Goal: Transaction & Acquisition: Obtain resource

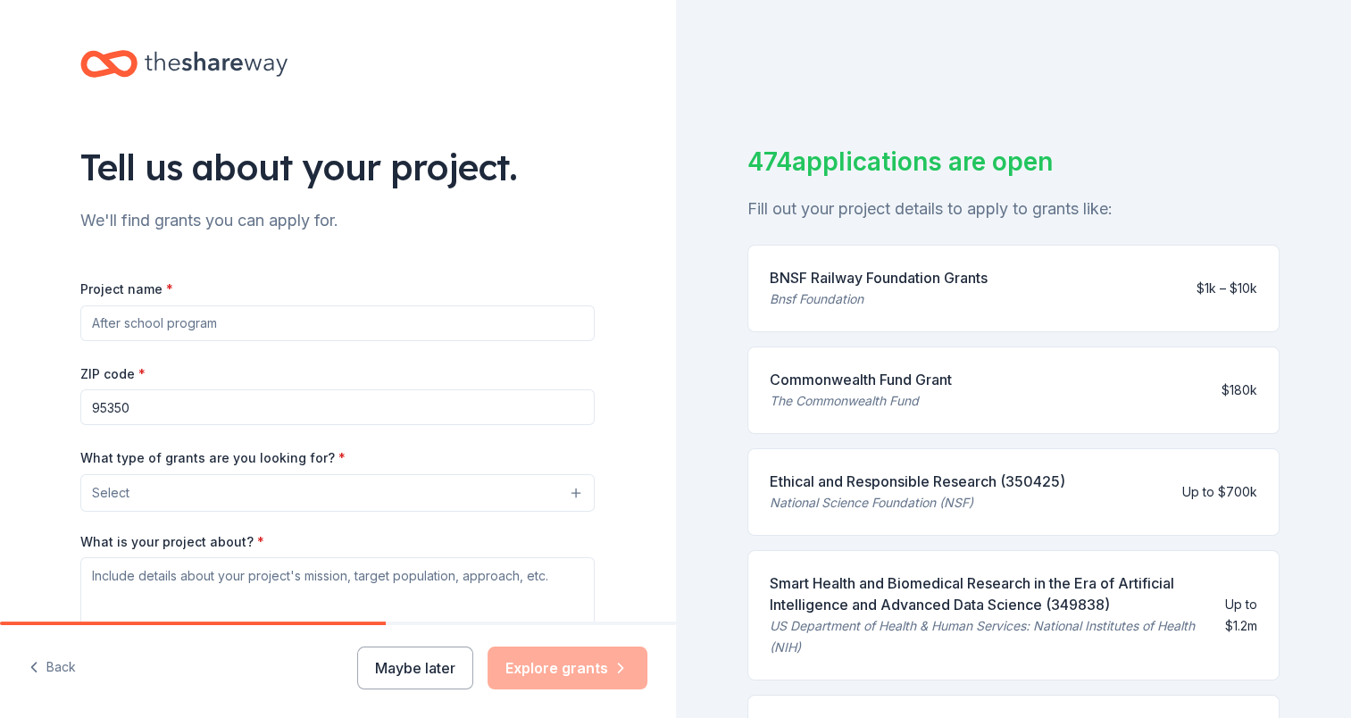
click at [263, 329] on input "Project name *" at bounding box center [337, 323] width 514 height 36
click at [304, 336] on input "Project name *" at bounding box center [337, 323] width 514 height 36
click at [275, 337] on input "Project name *" at bounding box center [337, 323] width 514 height 36
paste input "Strong & Courageous: An S2Savers Initiative"
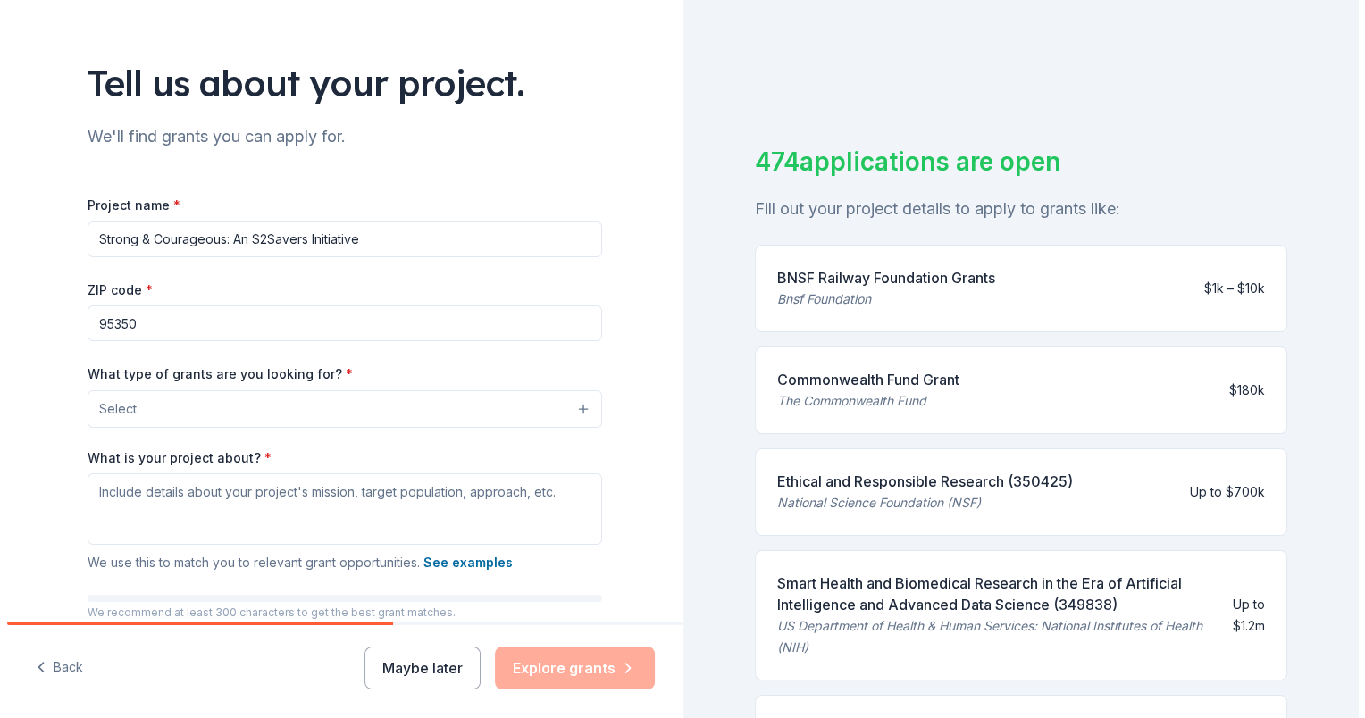
scroll to position [85, 0]
type input "Strong & Courageous: An S2Savers Initiative"
click at [567, 410] on button "Select" at bounding box center [337, 408] width 514 height 38
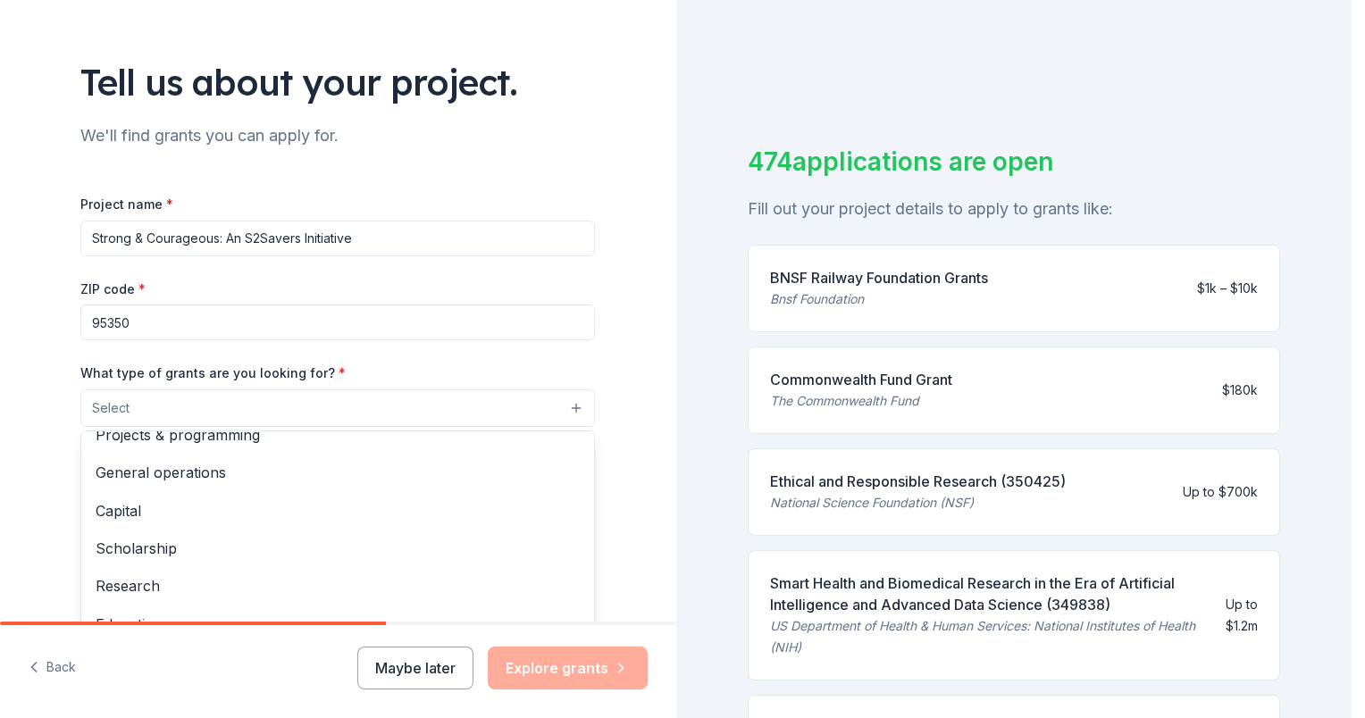
scroll to position [0, 0]
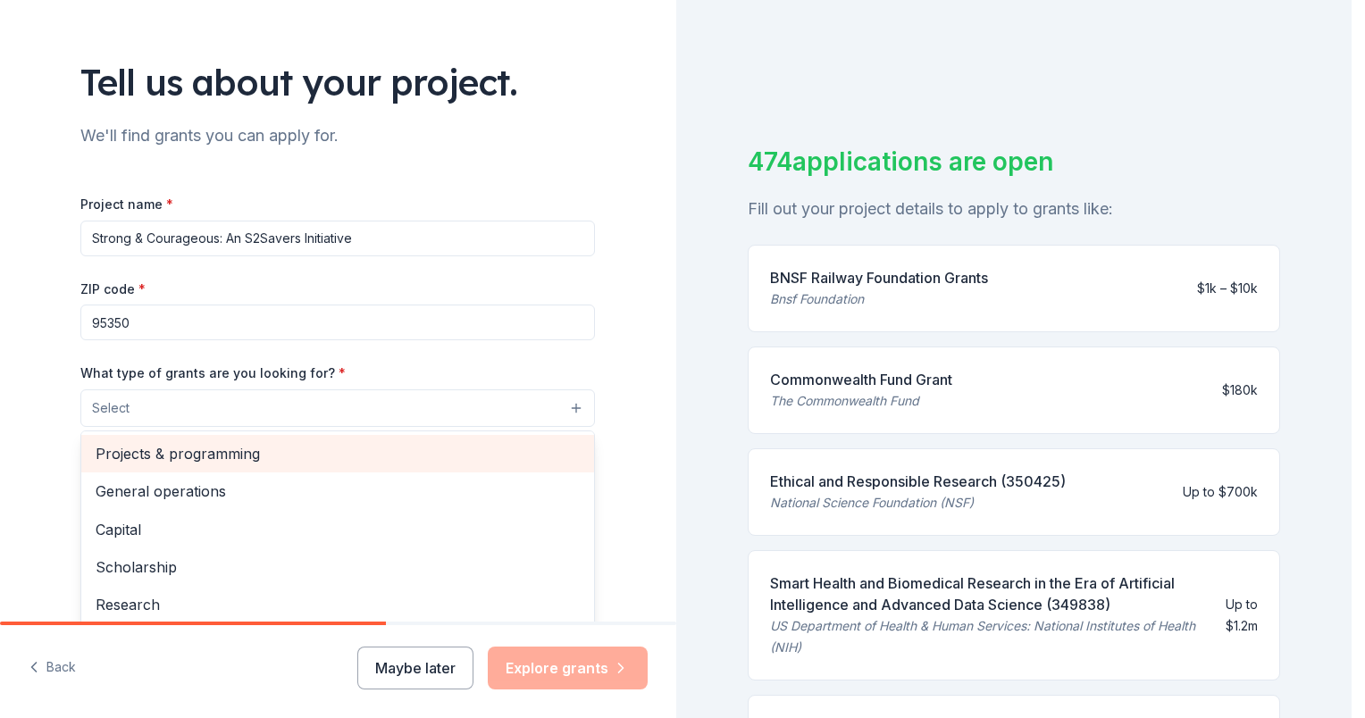
click at [382, 461] on span "Projects & programming" at bounding box center [338, 453] width 484 height 23
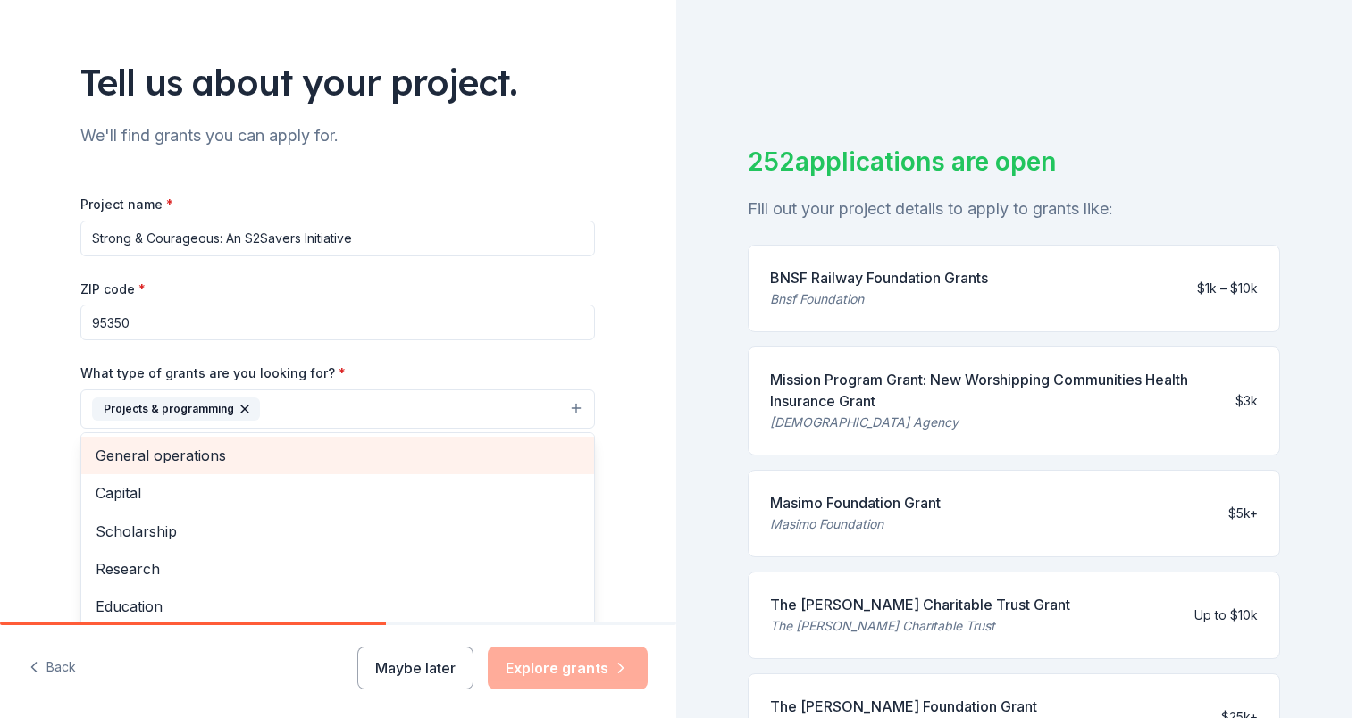
click at [378, 464] on span "General operations" at bounding box center [338, 455] width 484 height 23
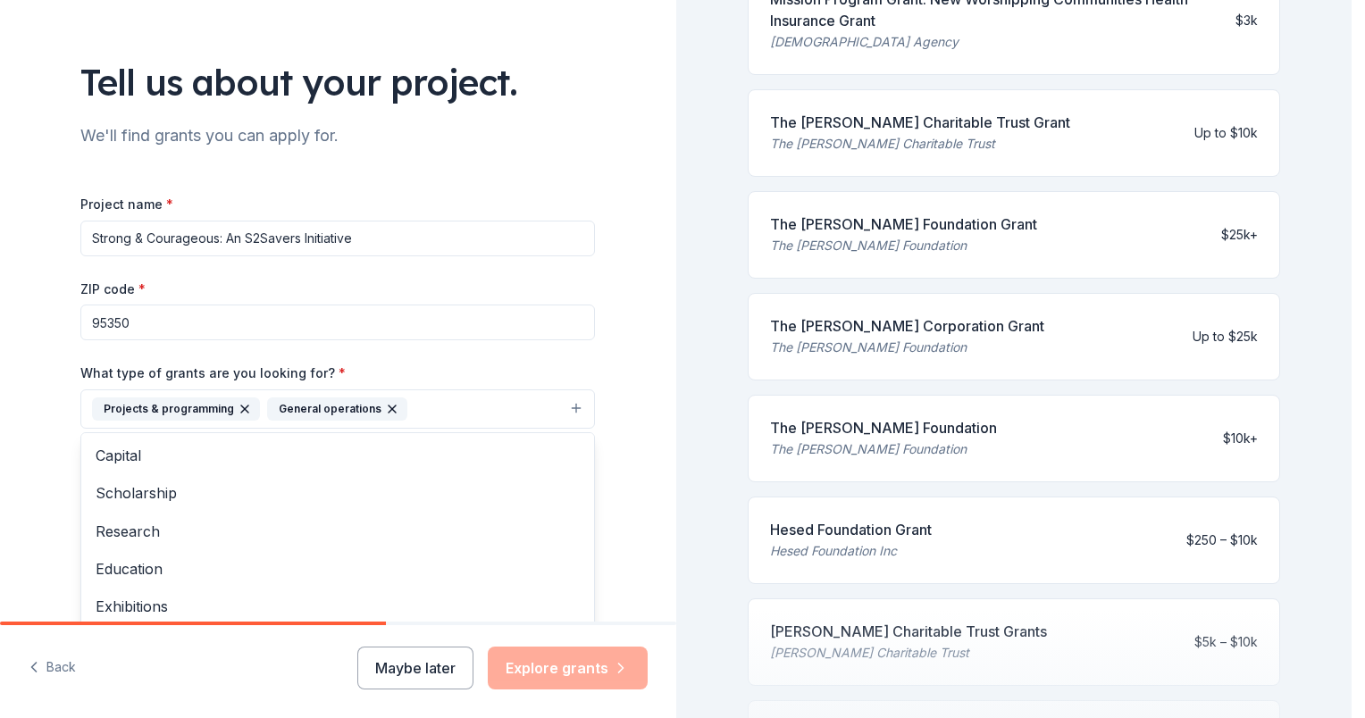
scroll to position [480, 0]
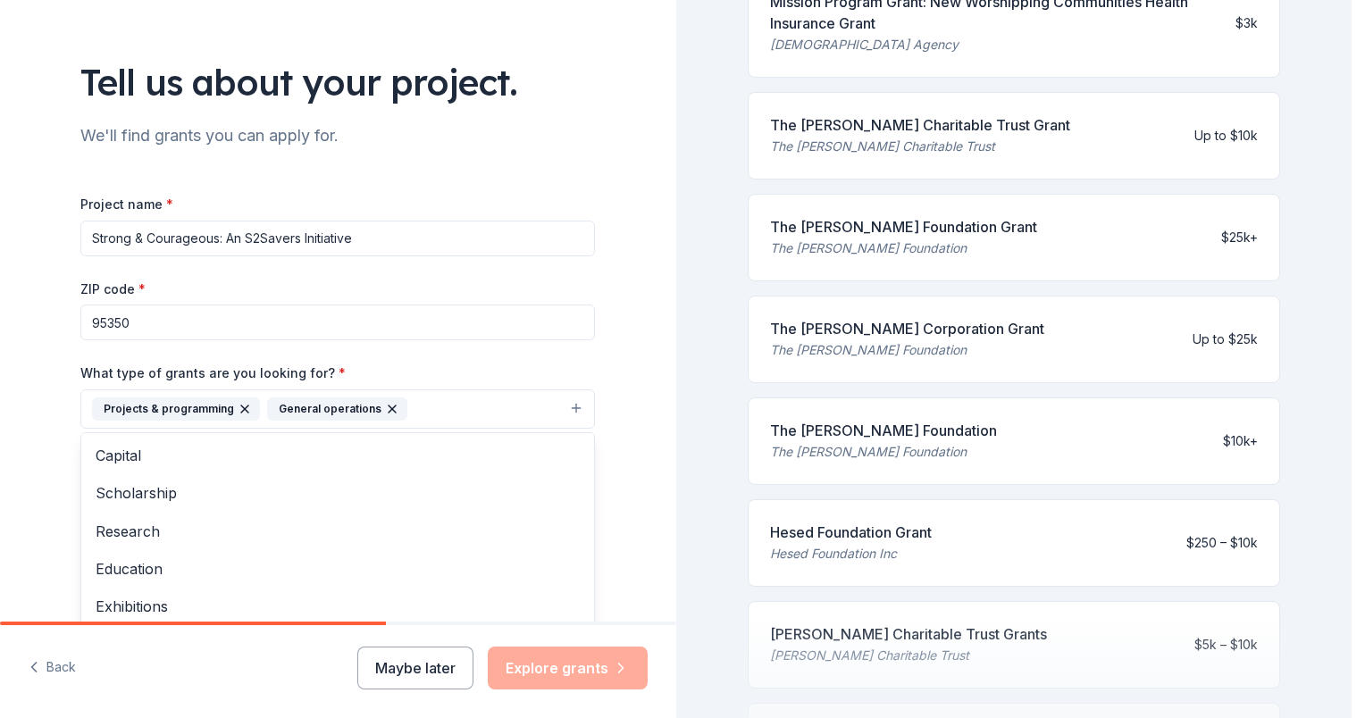
drag, startPoint x: 1343, startPoint y: 163, endPoint x: 1338, endPoint y: 385, distance: 222.5
click at [1338, 385] on div "Tell us about your project. We'll find grants you can apply for. Project name *…" at bounding box center [675, 359] width 1351 height 718
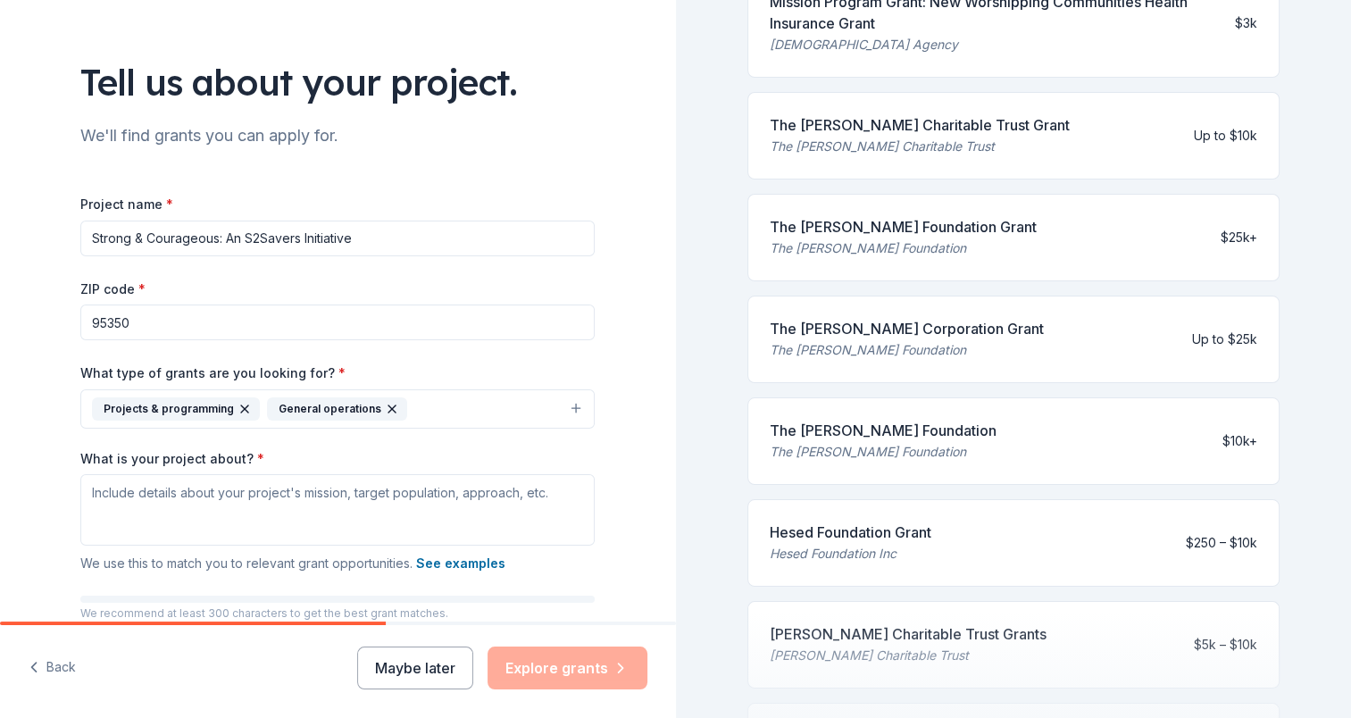
click at [568, 411] on button "Projects & programming General operations" at bounding box center [337, 408] width 514 height 39
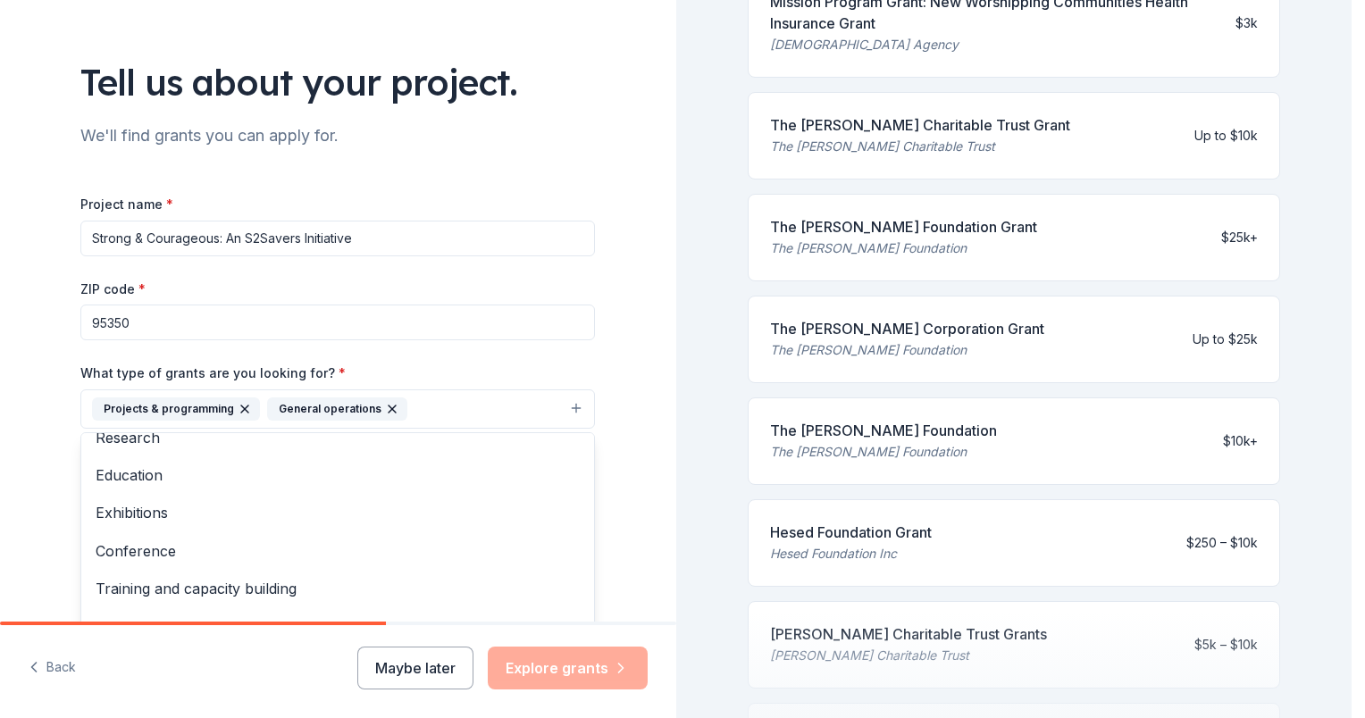
scroll to position [135, 0]
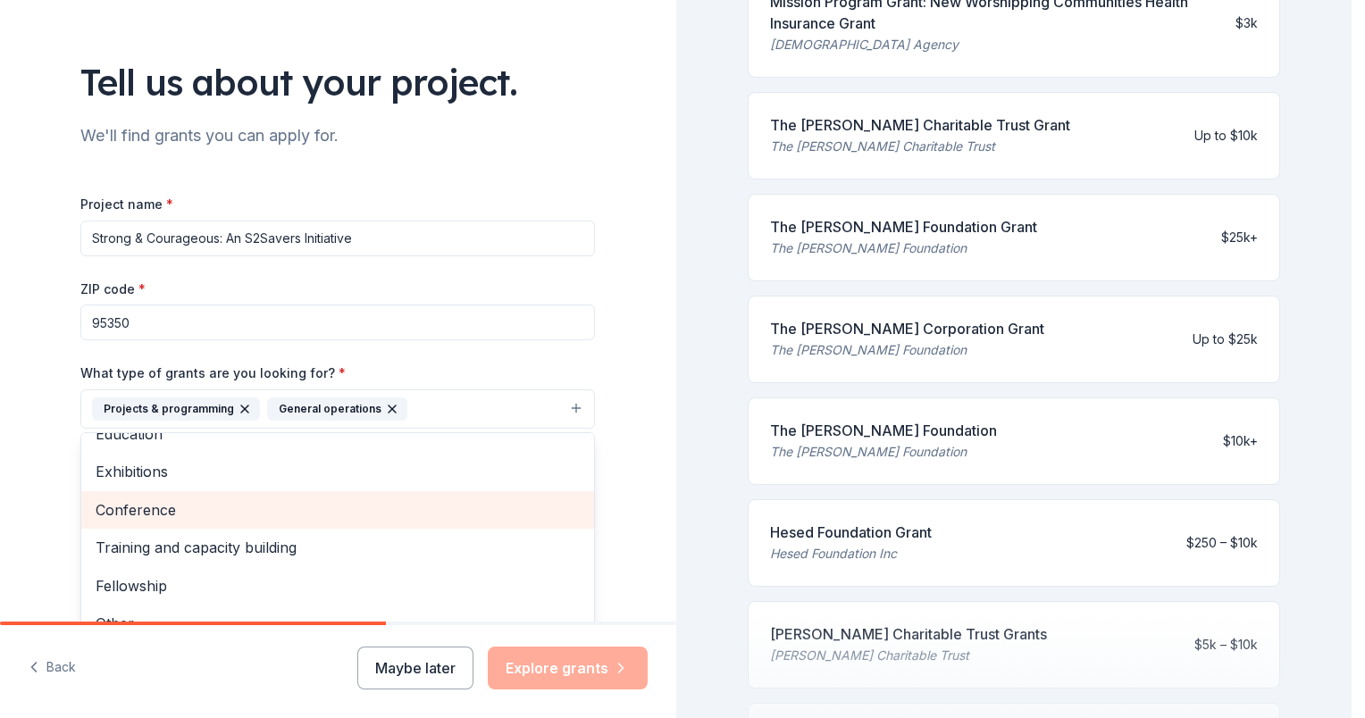
click at [164, 506] on span "Conference" at bounding box center [338, 509] width 484 height 23
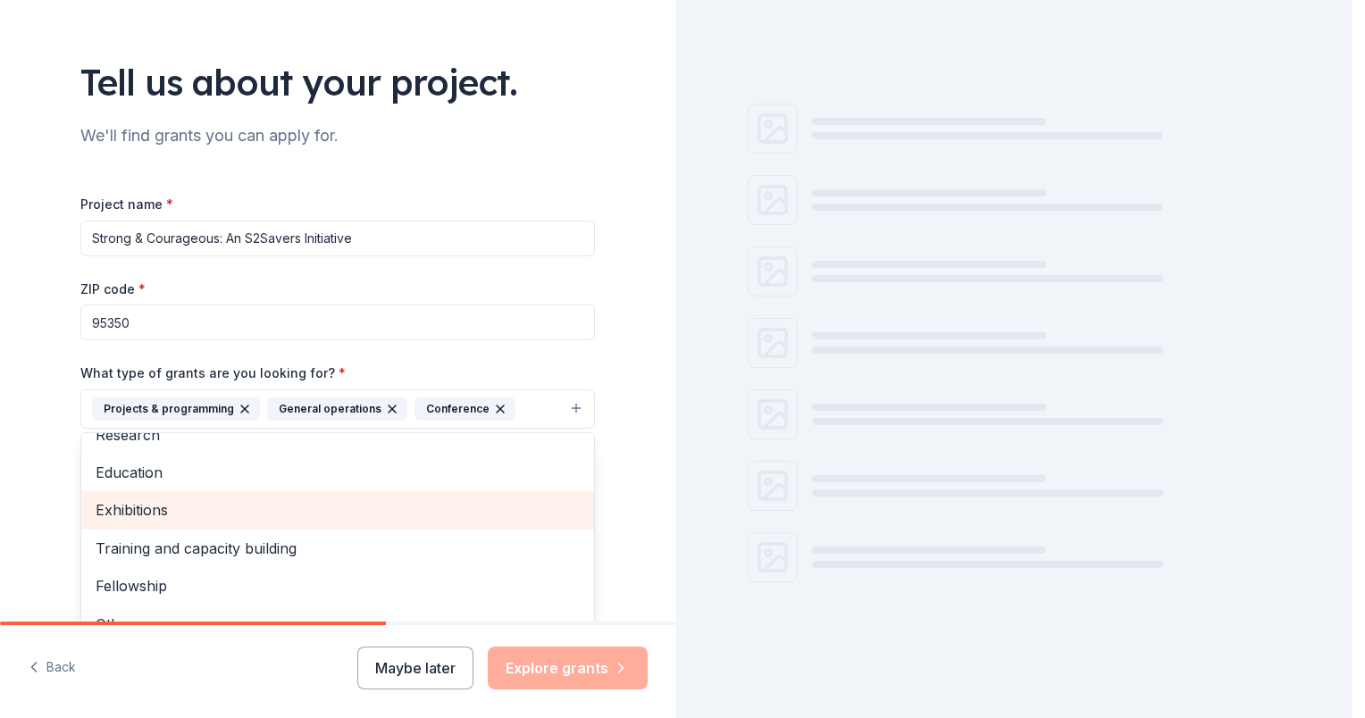
scroll to position [480, 0]
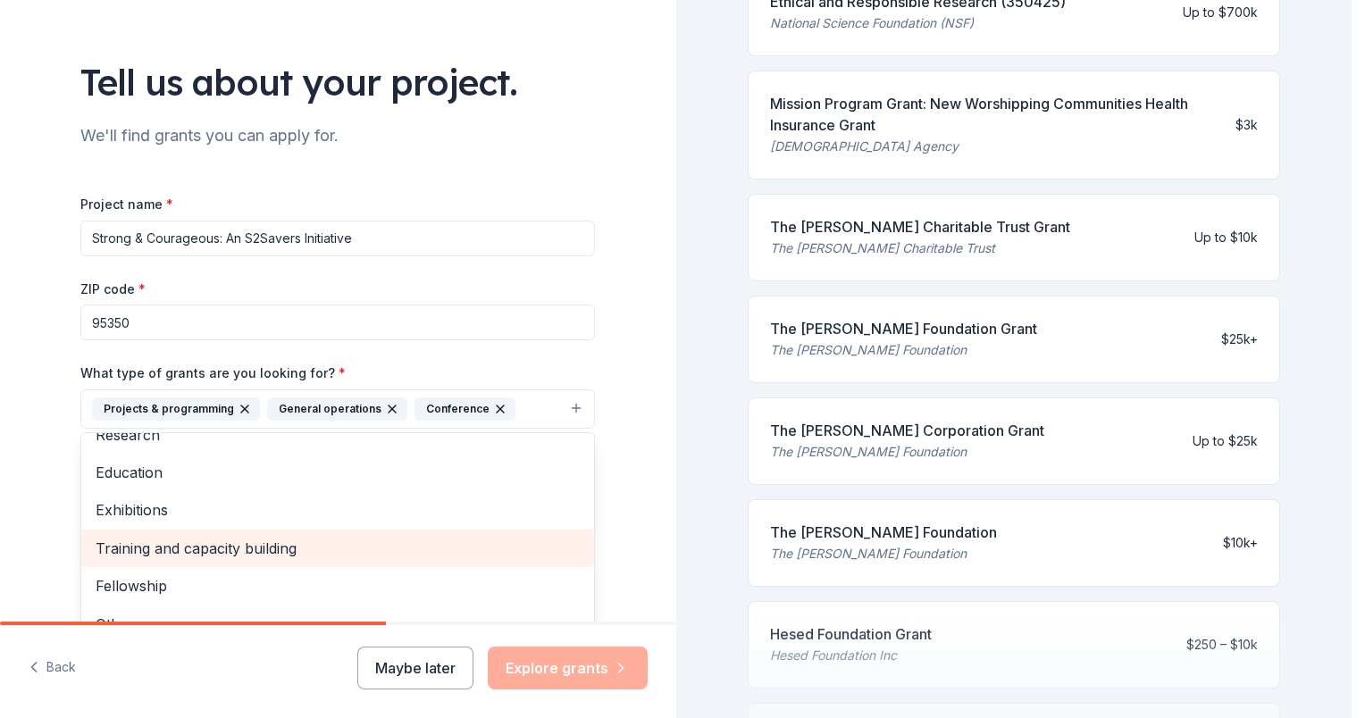
click at [179, 545] on span "Training and capacity building" at bounding box center [338, 548] width 484 height 23
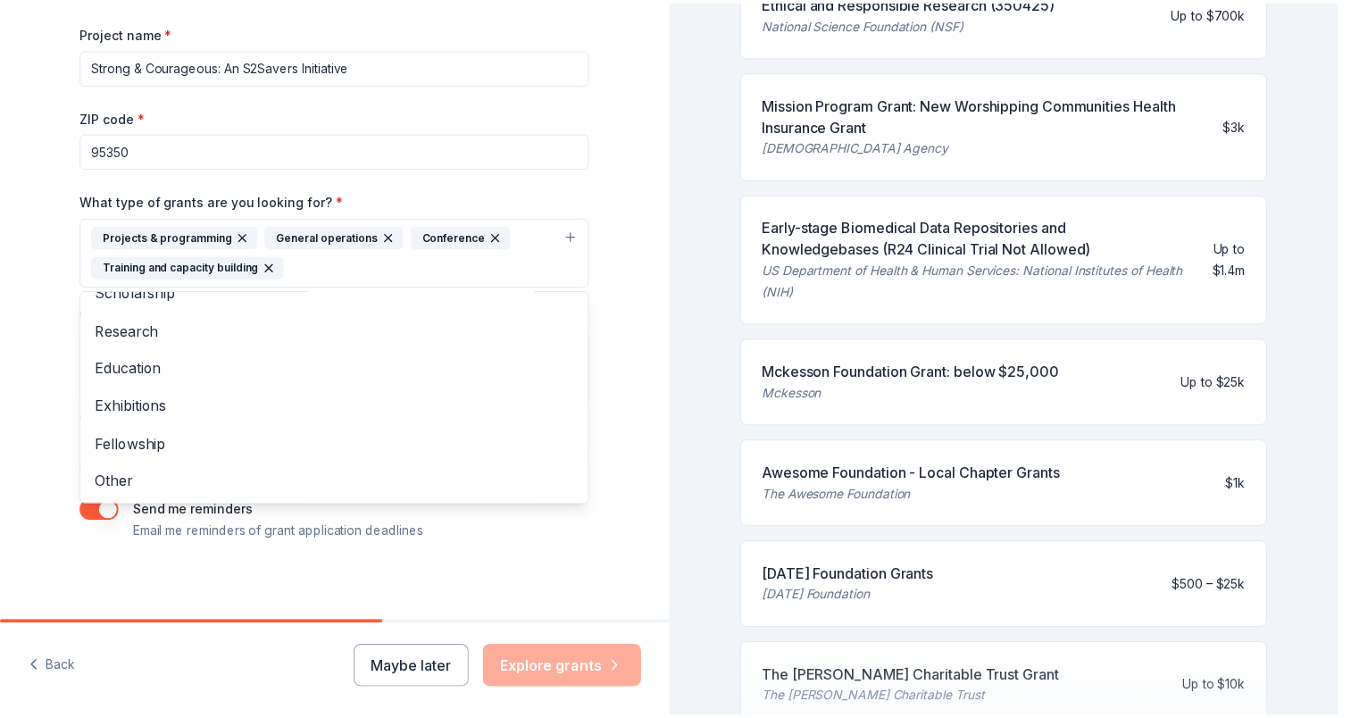
scroll to position [264, 0]
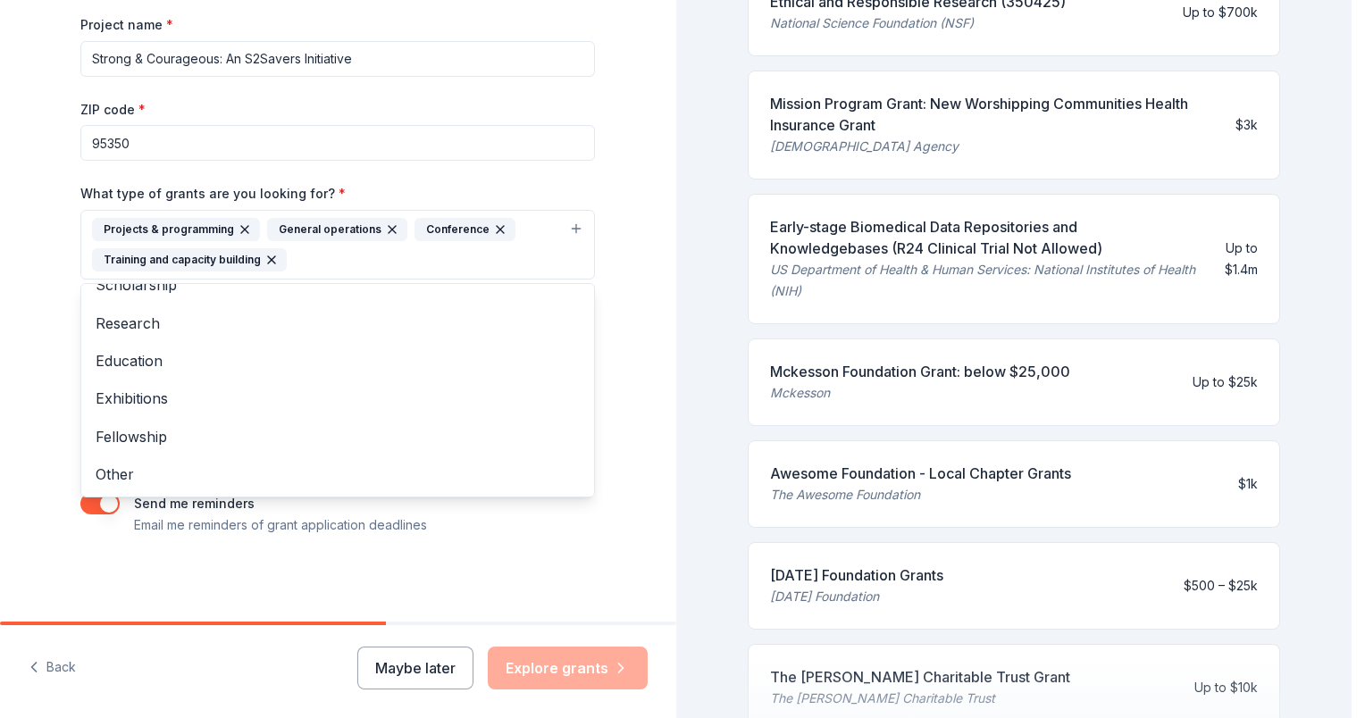
click at [657, 142] on div "Tell us about your project. We'll find grants you can apply for. Project name *…" at bounding box center [338, 179] width 676 height 886
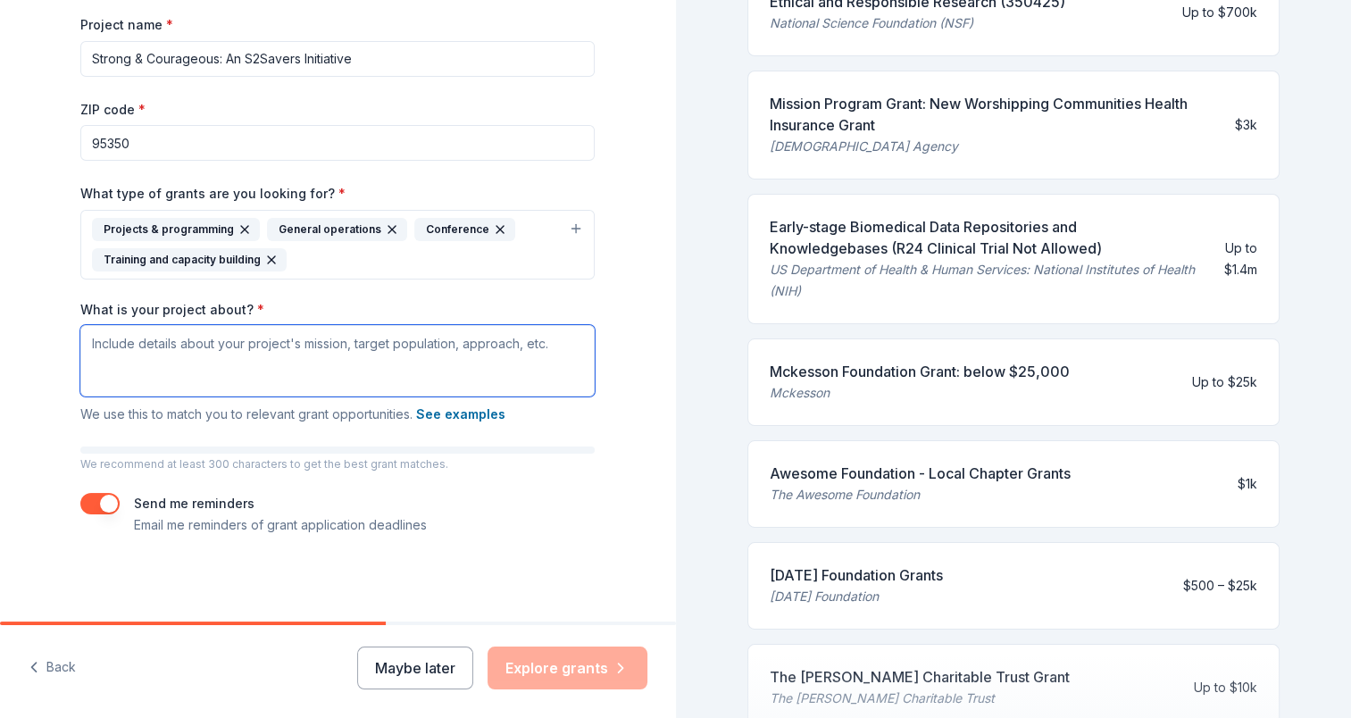
click at [114, 347] on textarea "What is your project about? *" at bounding box center [337, 360] width 514 height 71
click at [212, 359] on textarea "What is your project about? *" at bounding box center [337, 360] width 514 height 71
click at [95, 347] on textarea "What is your project about? *" at bounding box center [337, 360] width 514 height 71
paste textarea "At Schedule 2 Savers (S2Savers), our mission is to strengthen communities by ad…"
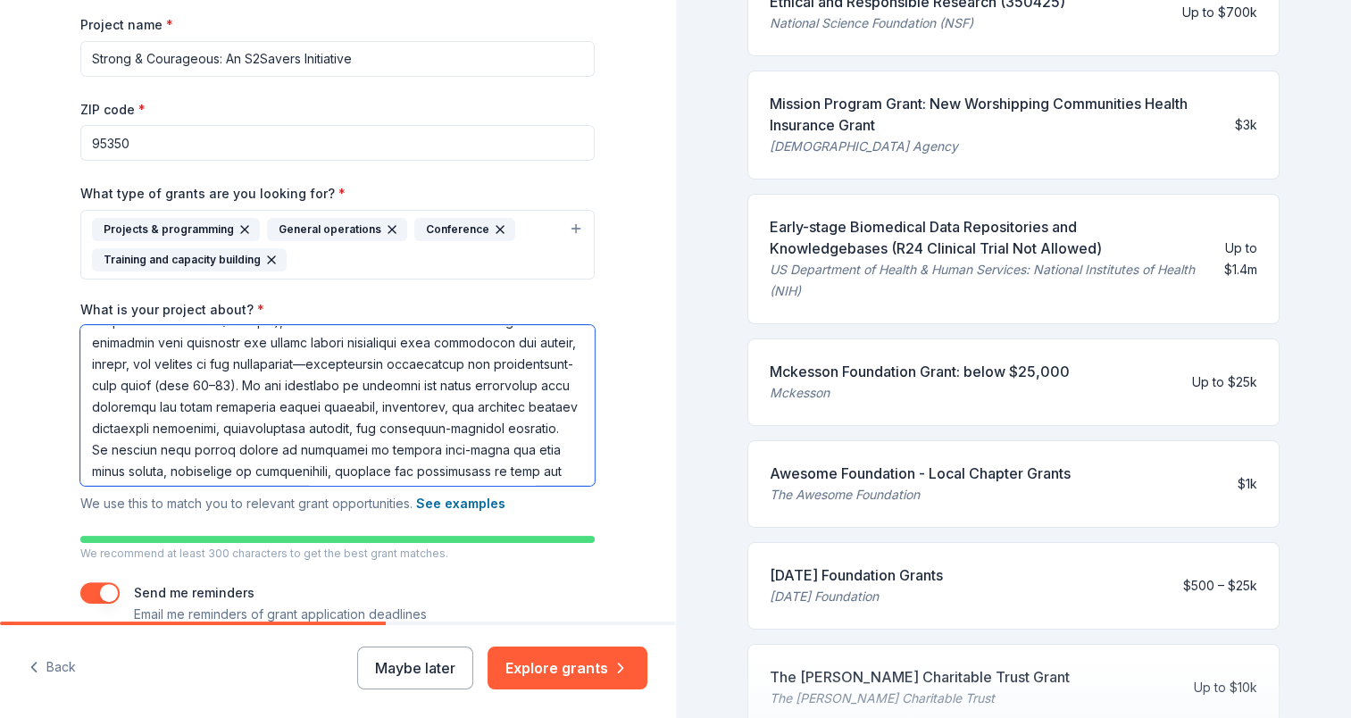
scroll to position [0, 0]
click at [218, 342] on textarea "What is your project about? *" at bounding box center [337, 405] width 514 height 161
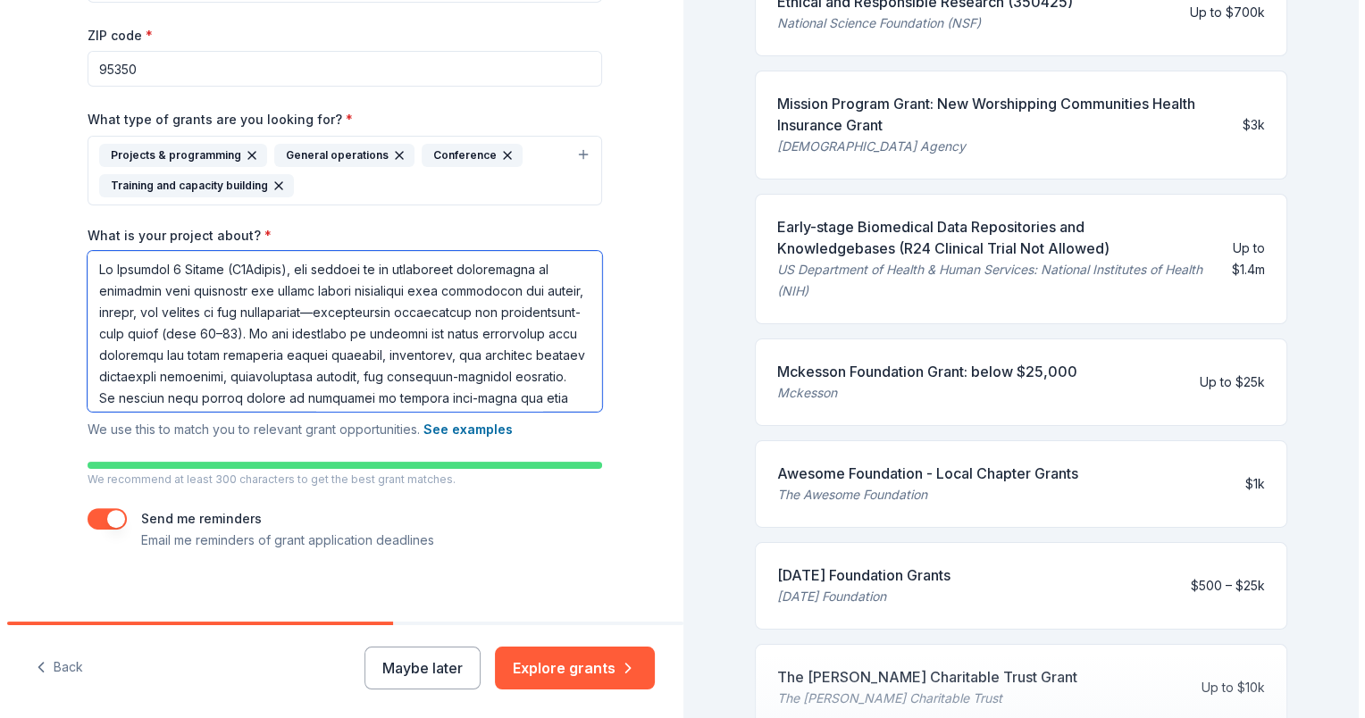
scroll to position [354, 0]
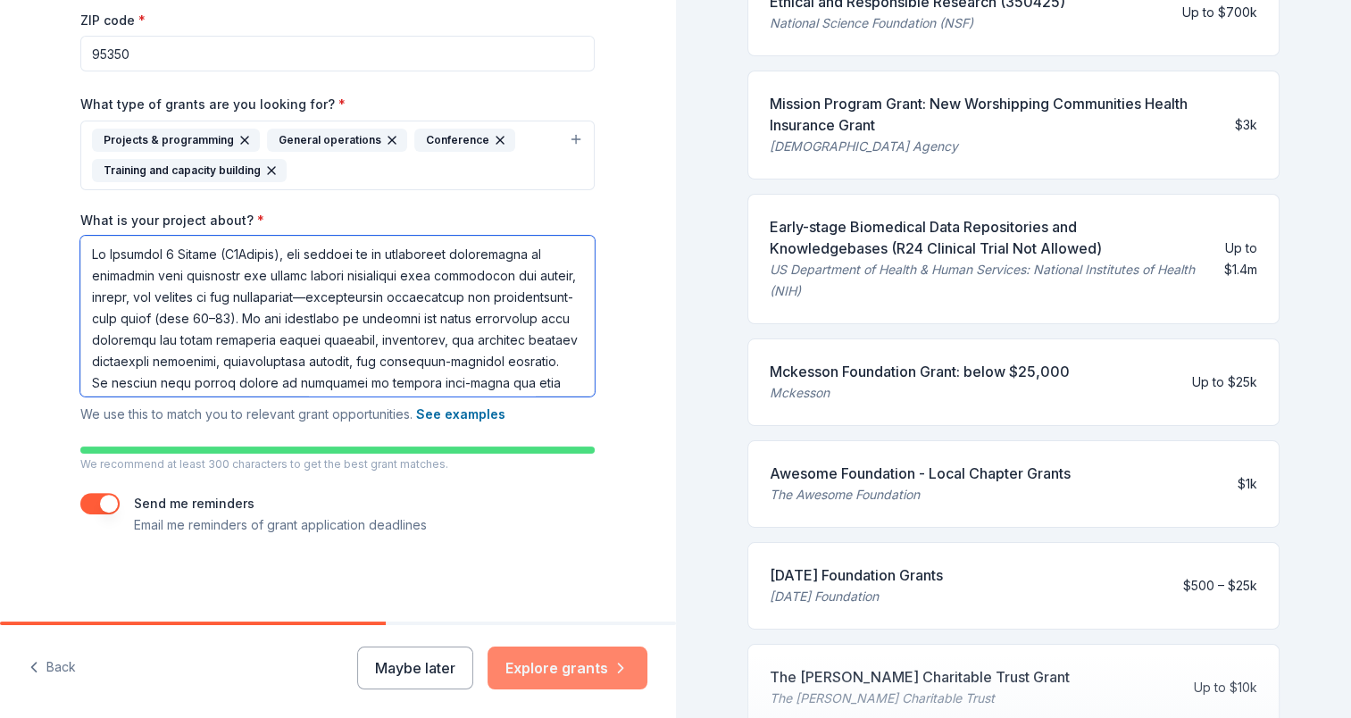
type textarea "At Schedule 2 Savers (S2Savers), our mission is to strengthen communities by ad…"
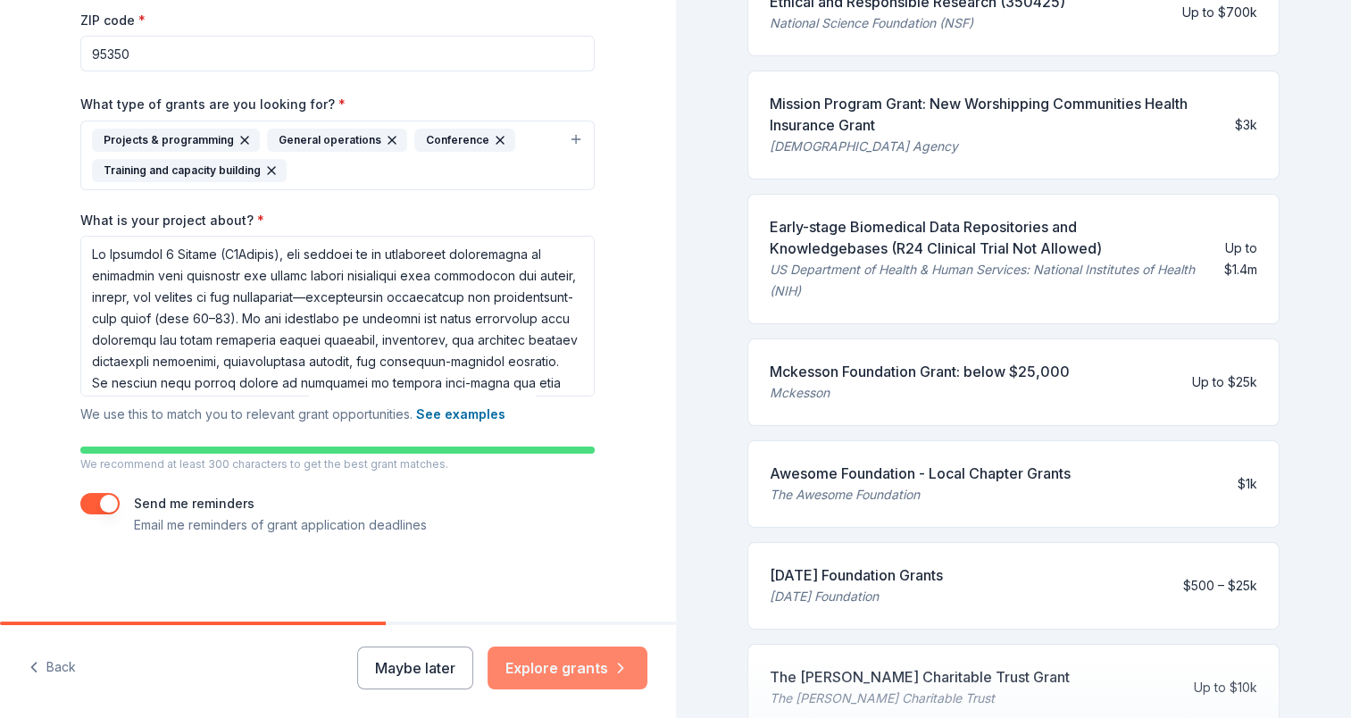
click at [539, 670] on button "Explore grants" at bounding box center [568, 668] width 160 height 43
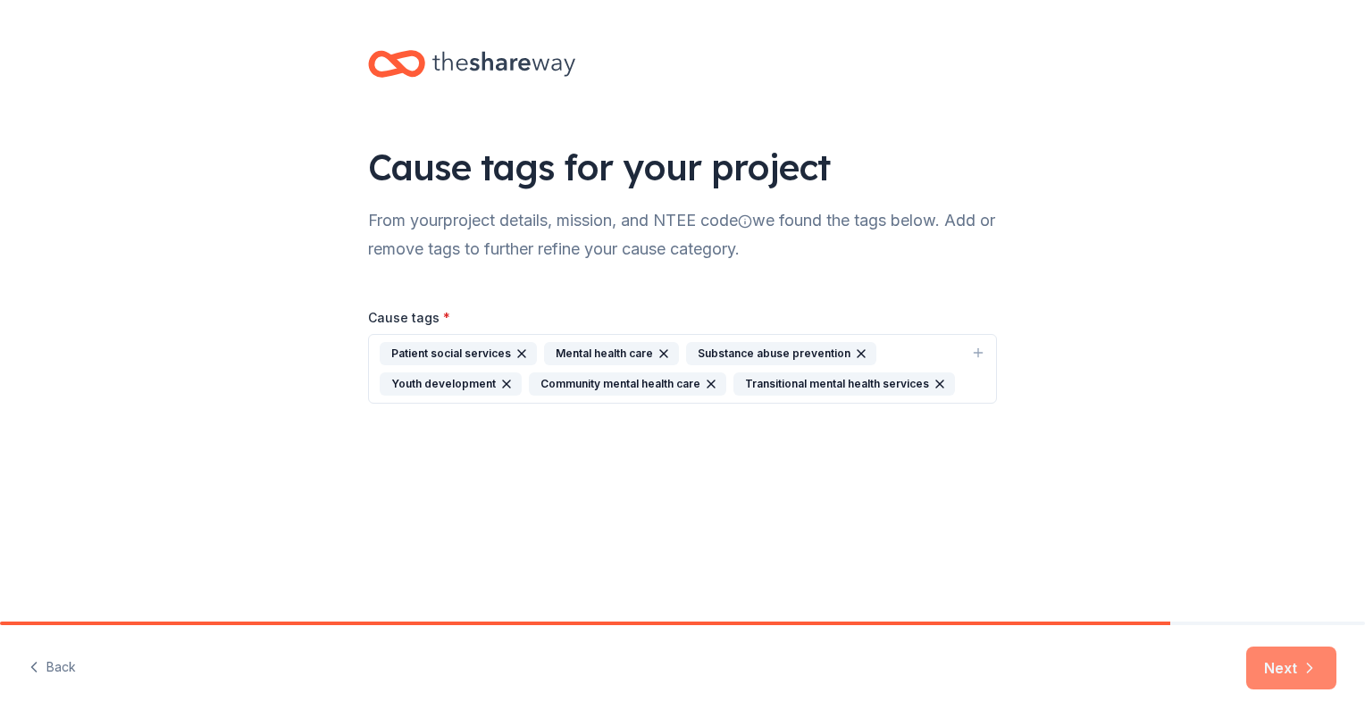
click at [1280, 670] on button "Next" at bounding box center [1291, 668] width 90 height 43
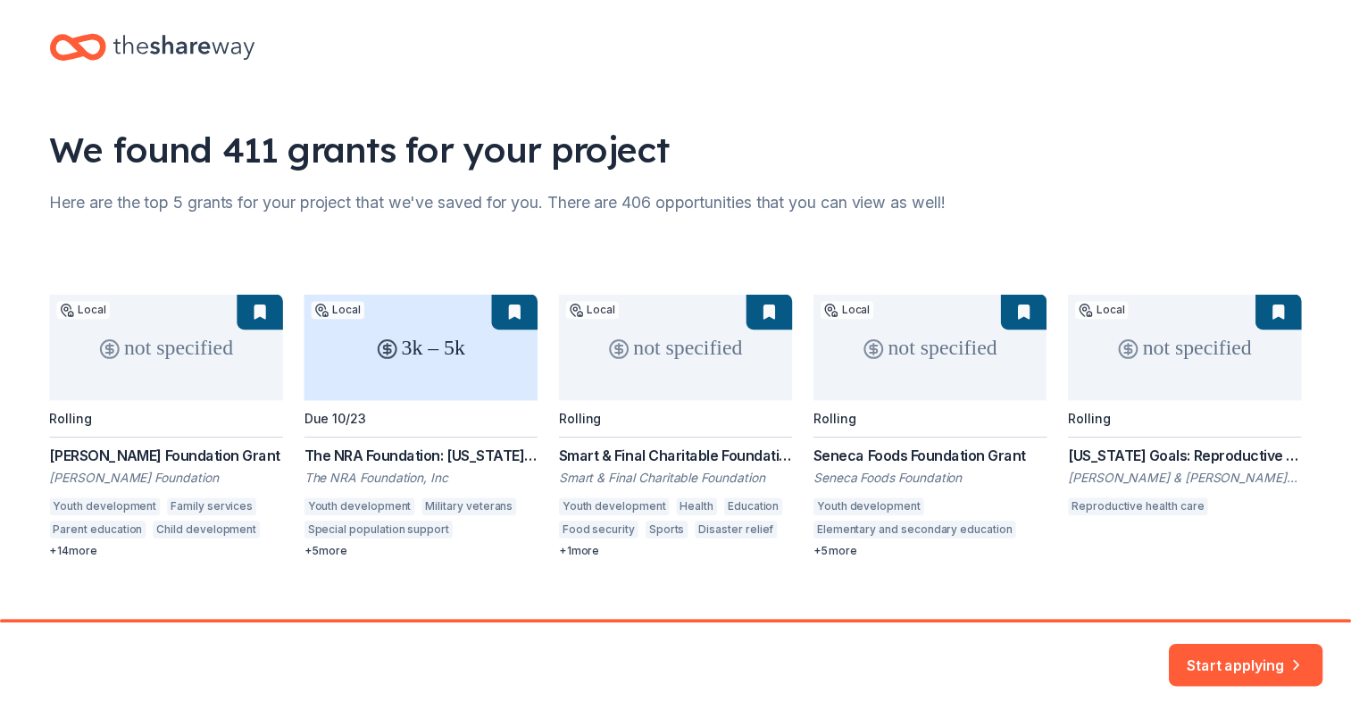
scroll to position [44, 0]
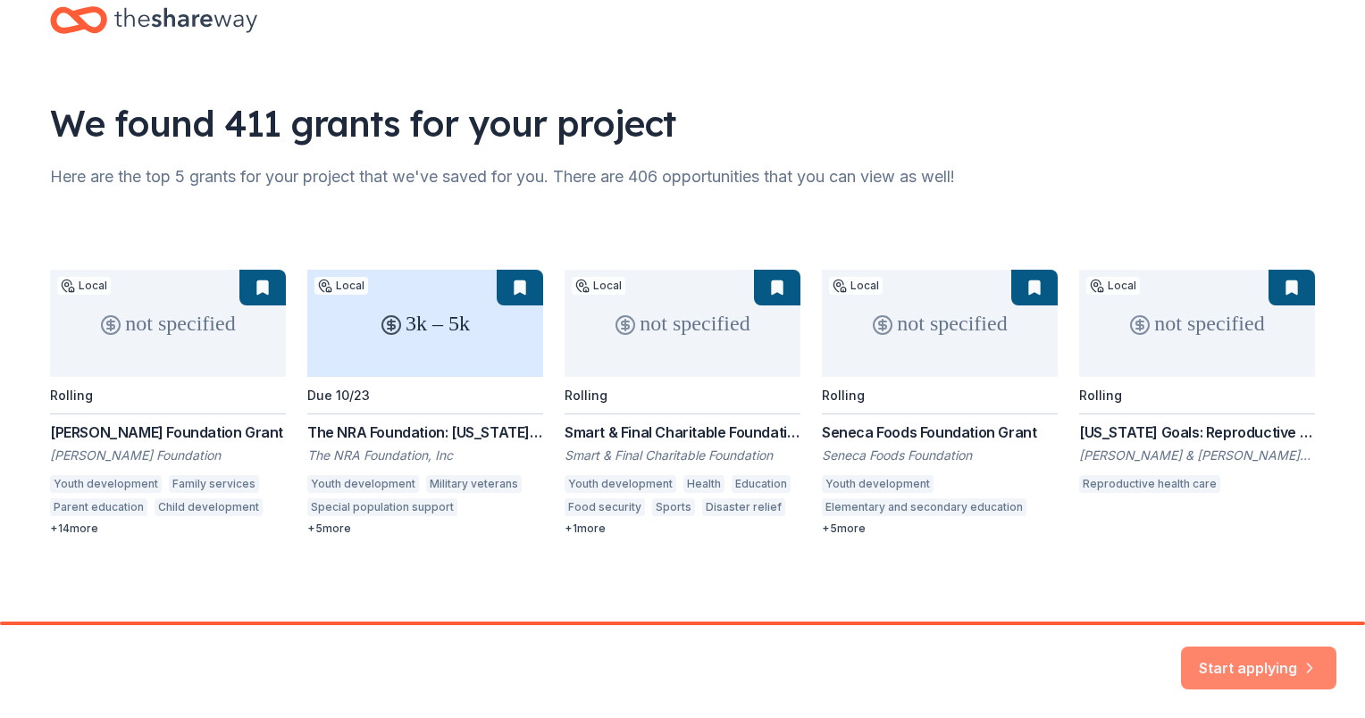
click at [1229, 653] on button "Start applying" at bounding box center [1258, 657] width 155 height 43
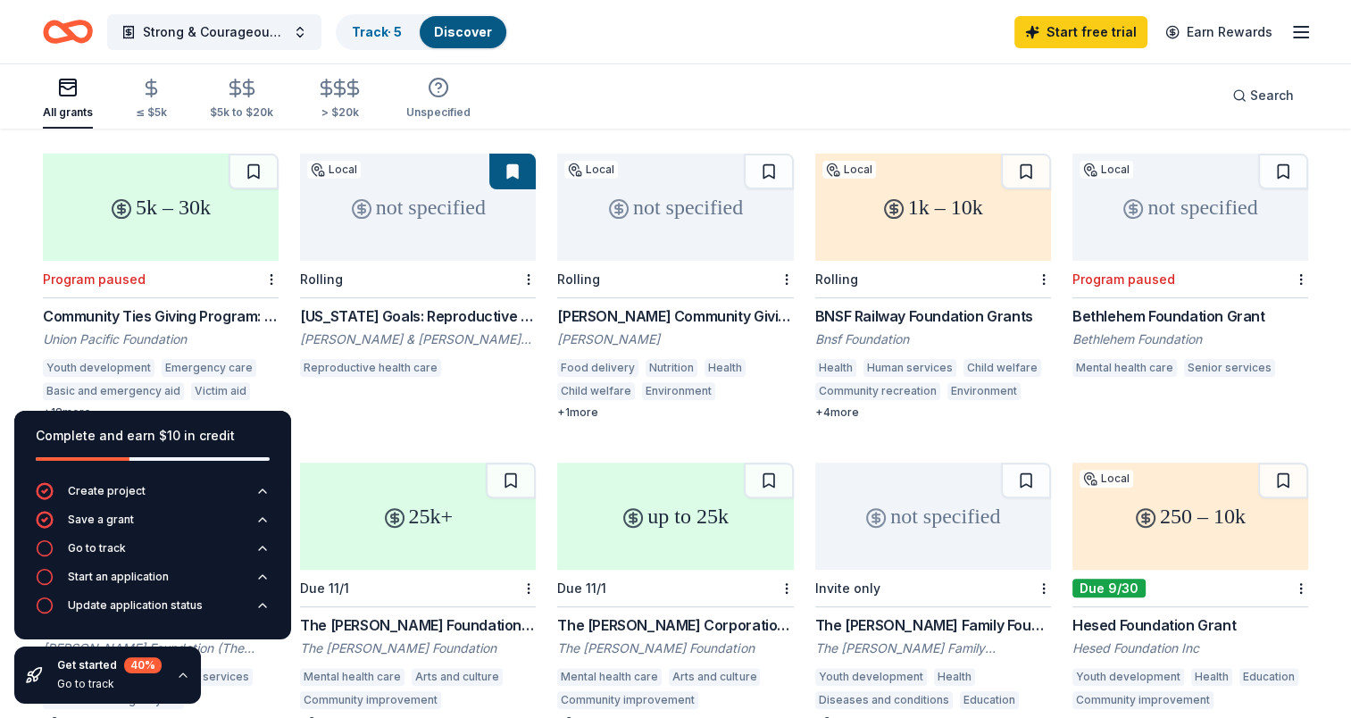
scroll to position [477, 0]
click at [882, 613] on div "The Webb Family Foundation Grant" at bounding box center [933, 623] width 236 height 21
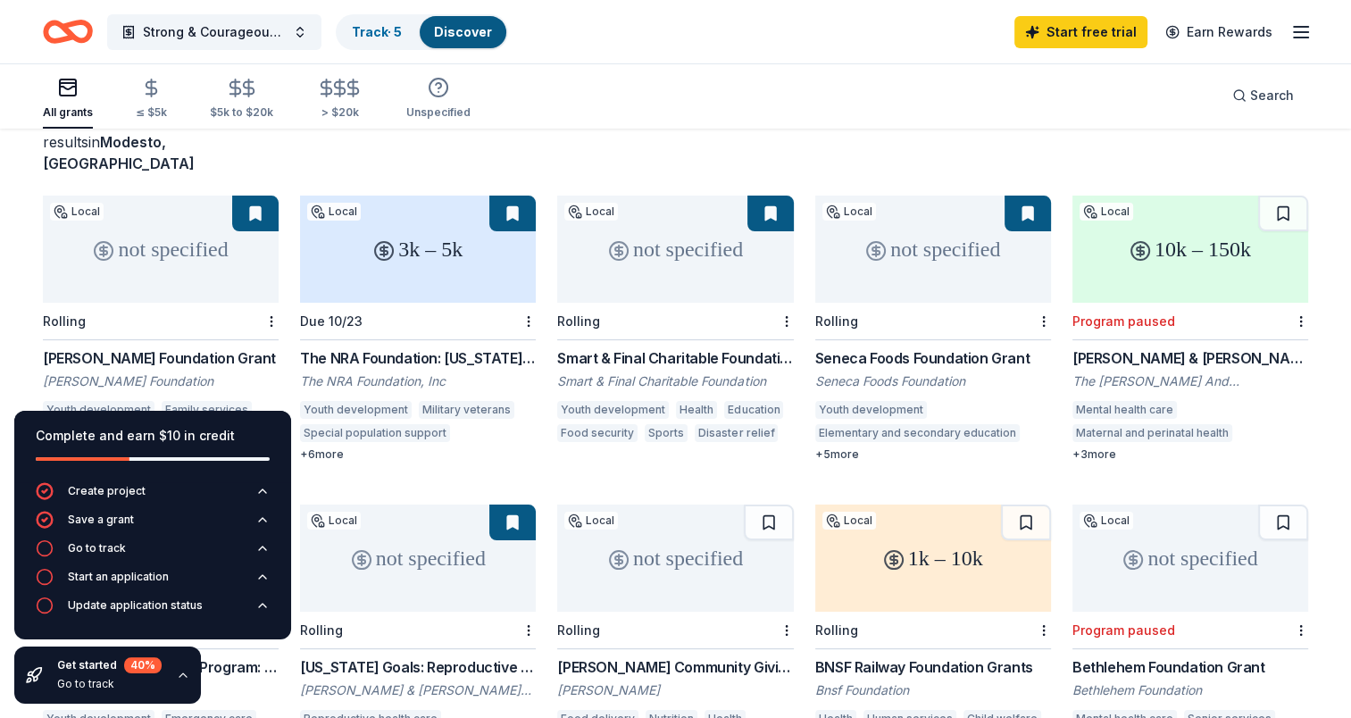
scroll to position [125, 0]
click at [695, 56] on div "Strong & Courageous: An S2Savers Initiative Track · 5 Discover Start free trial…" at bounding box center [675, 31] width 1351 height 63
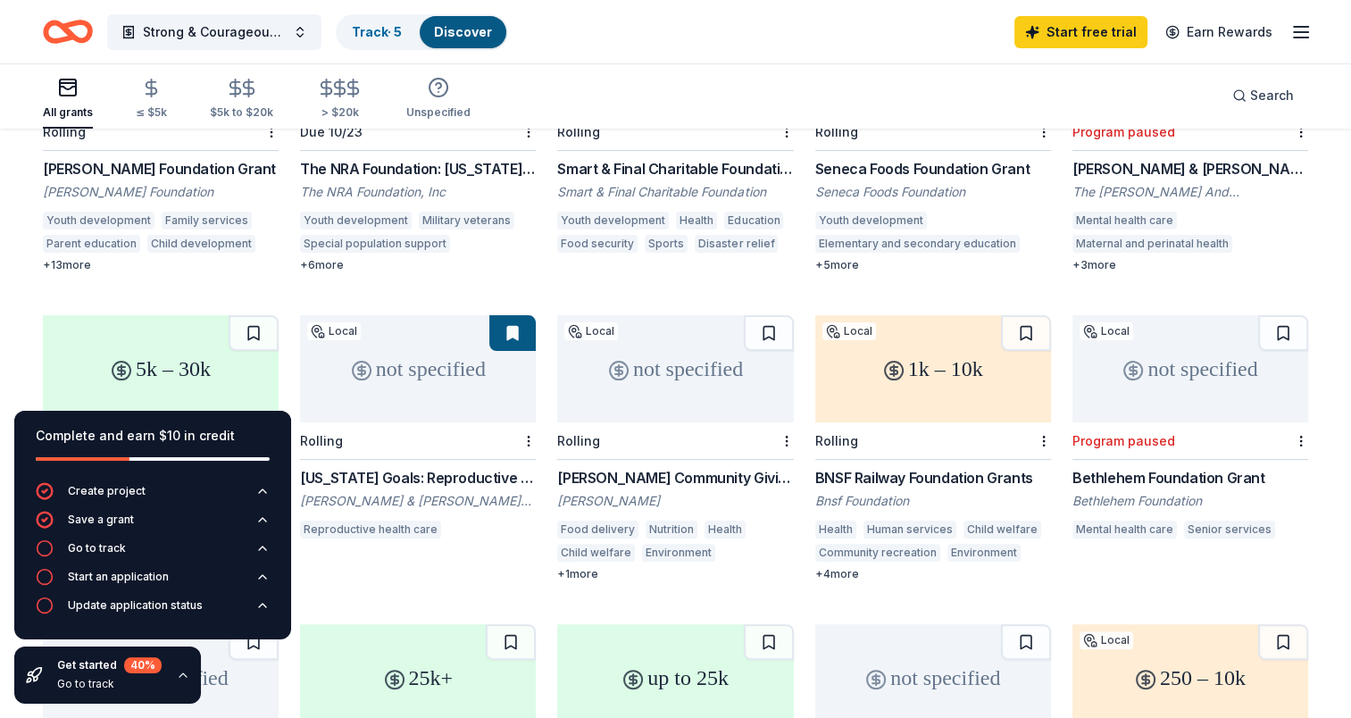
scroll to position [315, 0]
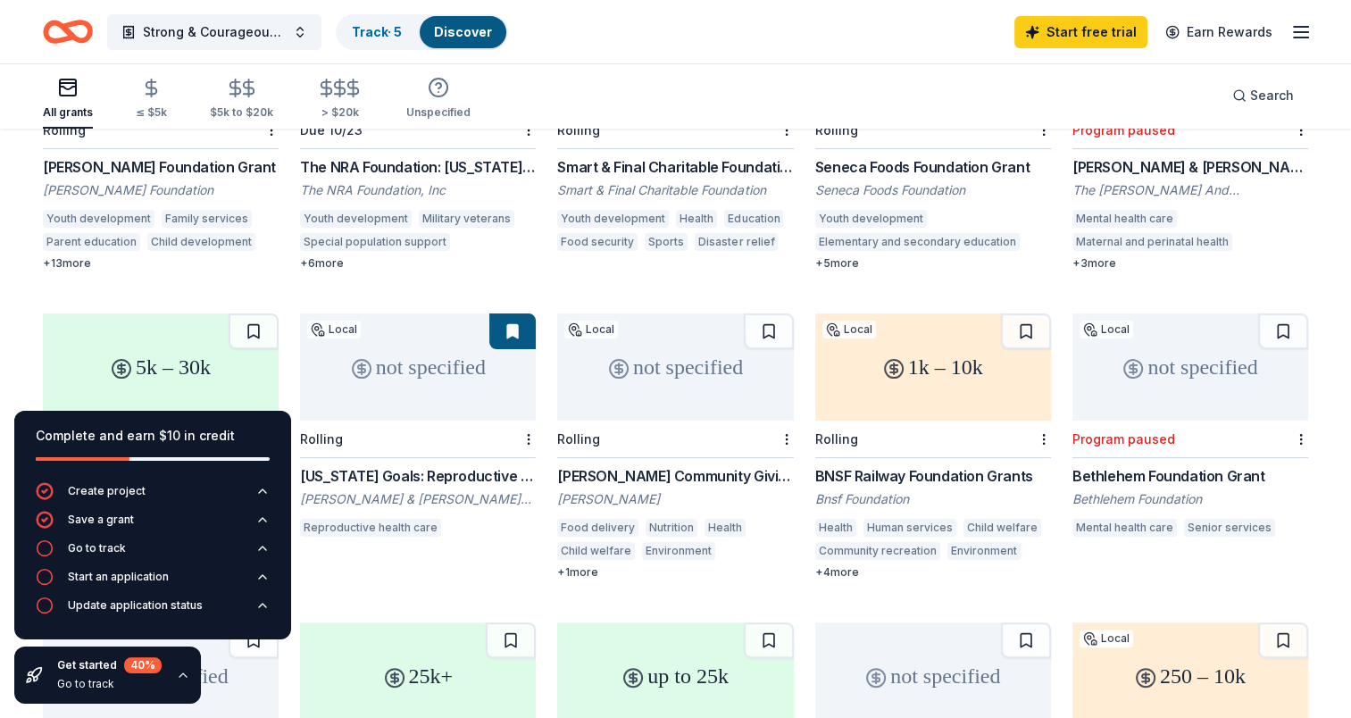
click at [659, 261] on div "not specified Local Rolling S. H. Cowell Foundation Grant S H Cowell Foundation…" at bounding box center [676, 600] width 1266 height 1193
click at [652, 156] on div "Smart & Final Charitable Foundation Donations" at bounding box center [675, 166] width 236 height 21
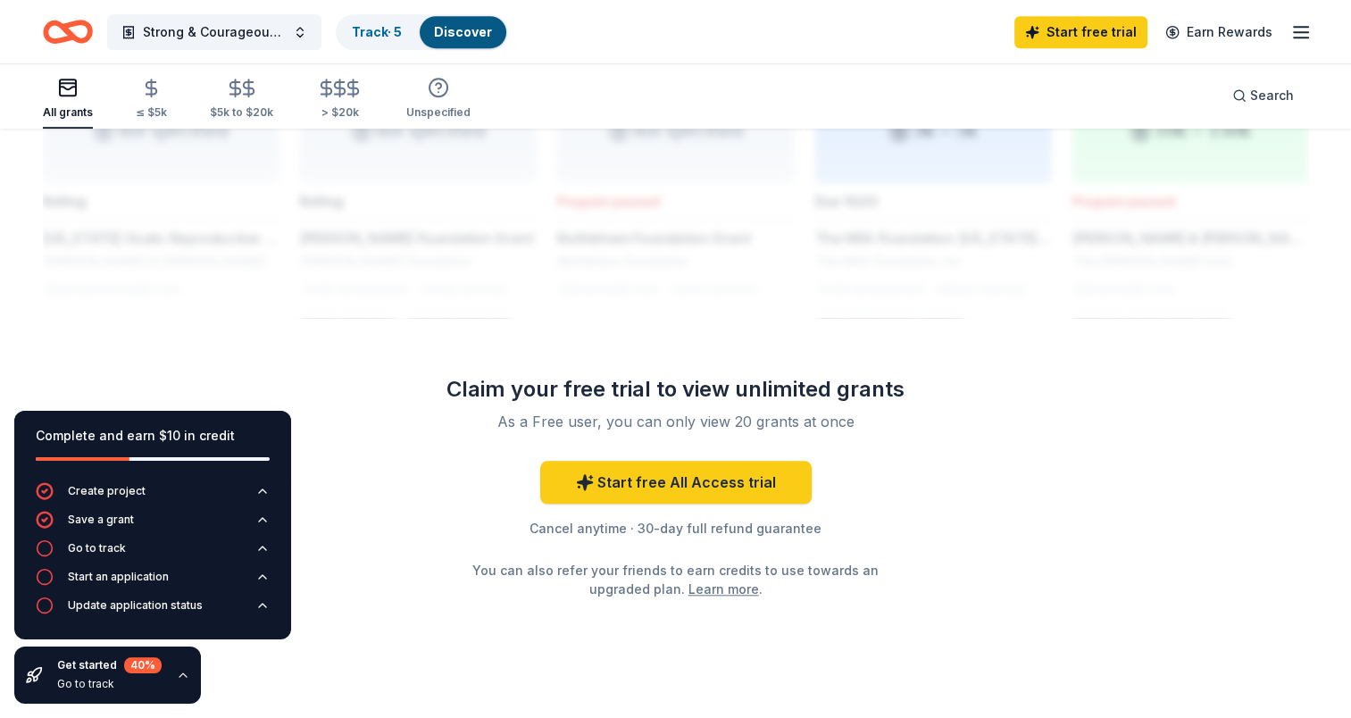
scroll to position [1533, 0]
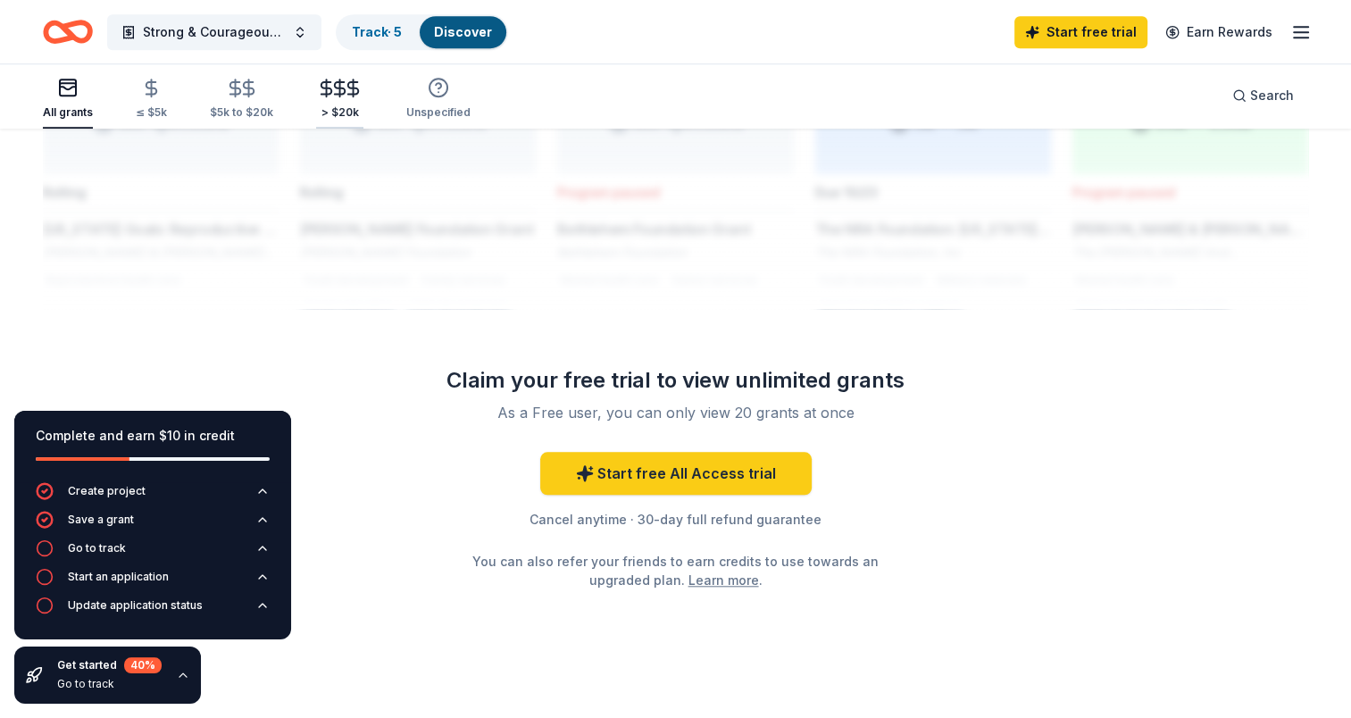
click at [339, 105] on div "> $20k" at bounding box center [339, 112] width 47 height 14
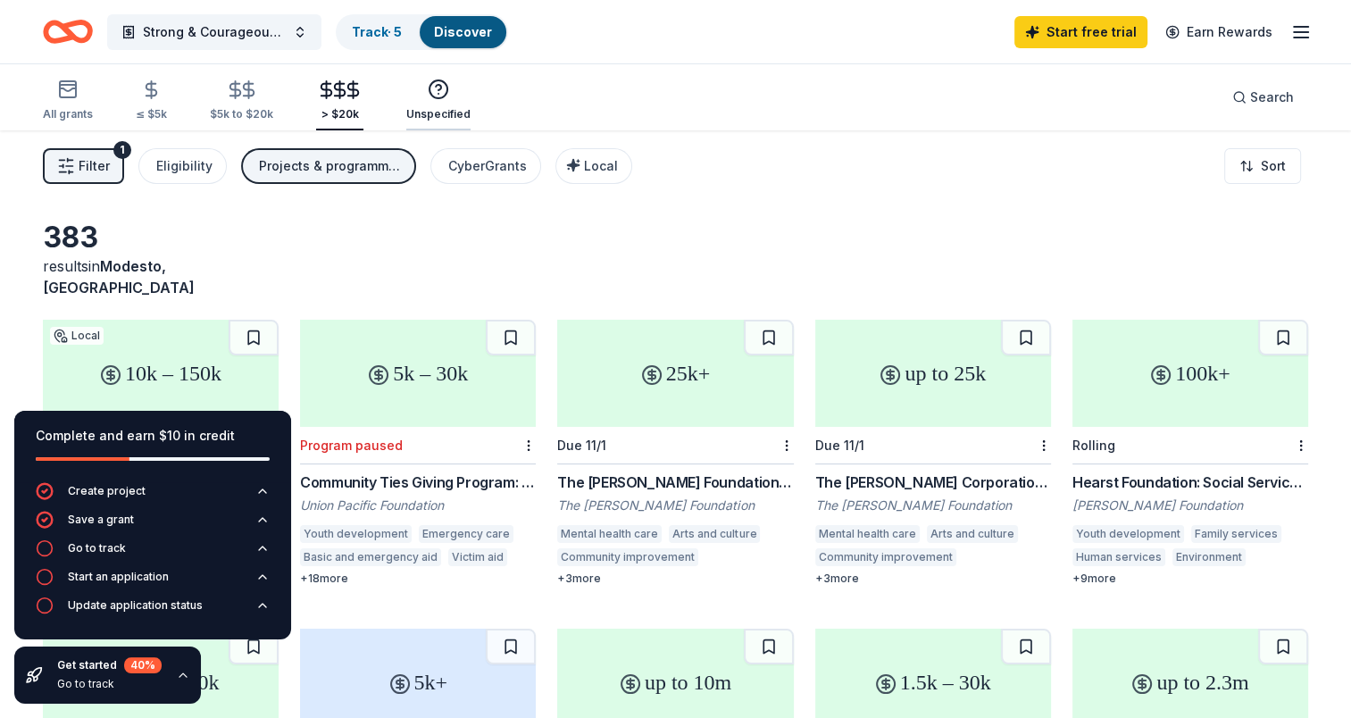
click at [429, 111] on div "Unspecified" at bounding box center [438, 114] width 64 height 14
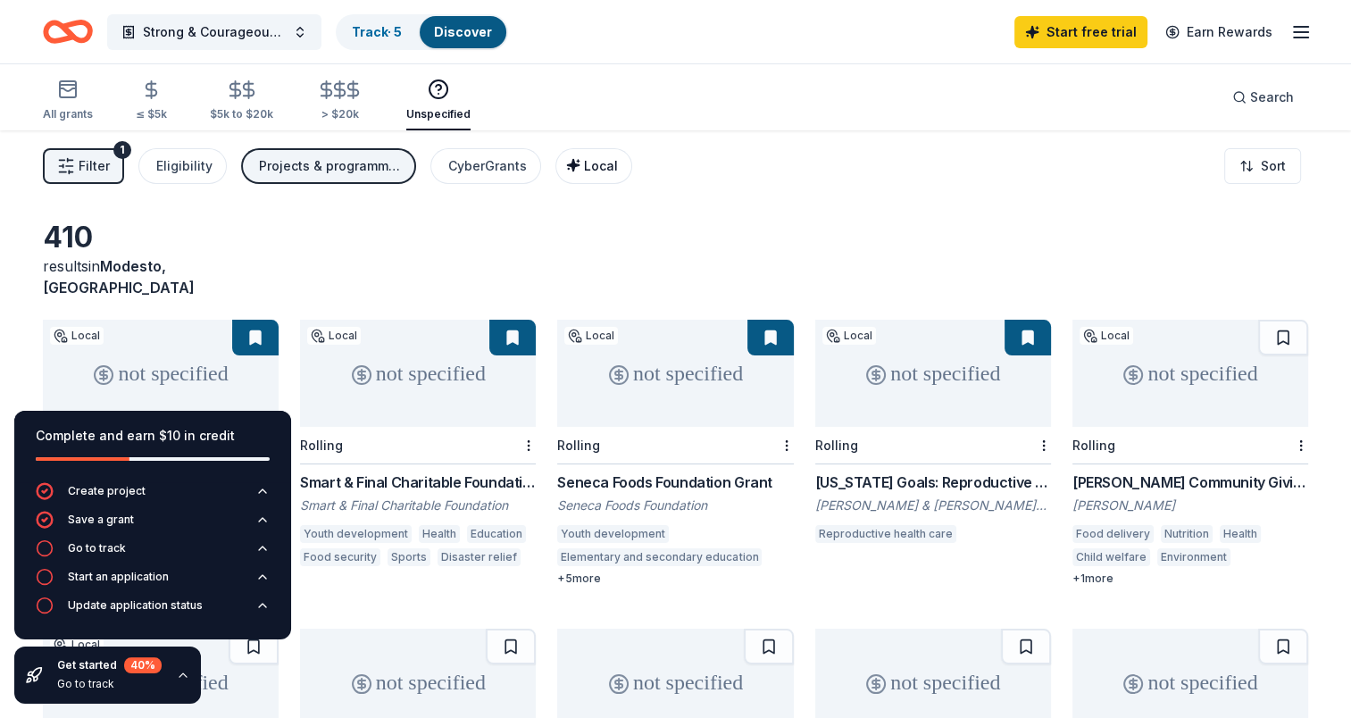
click at [590, 163] on span "Local" at bounding box center [601, 165] width 34 height 15
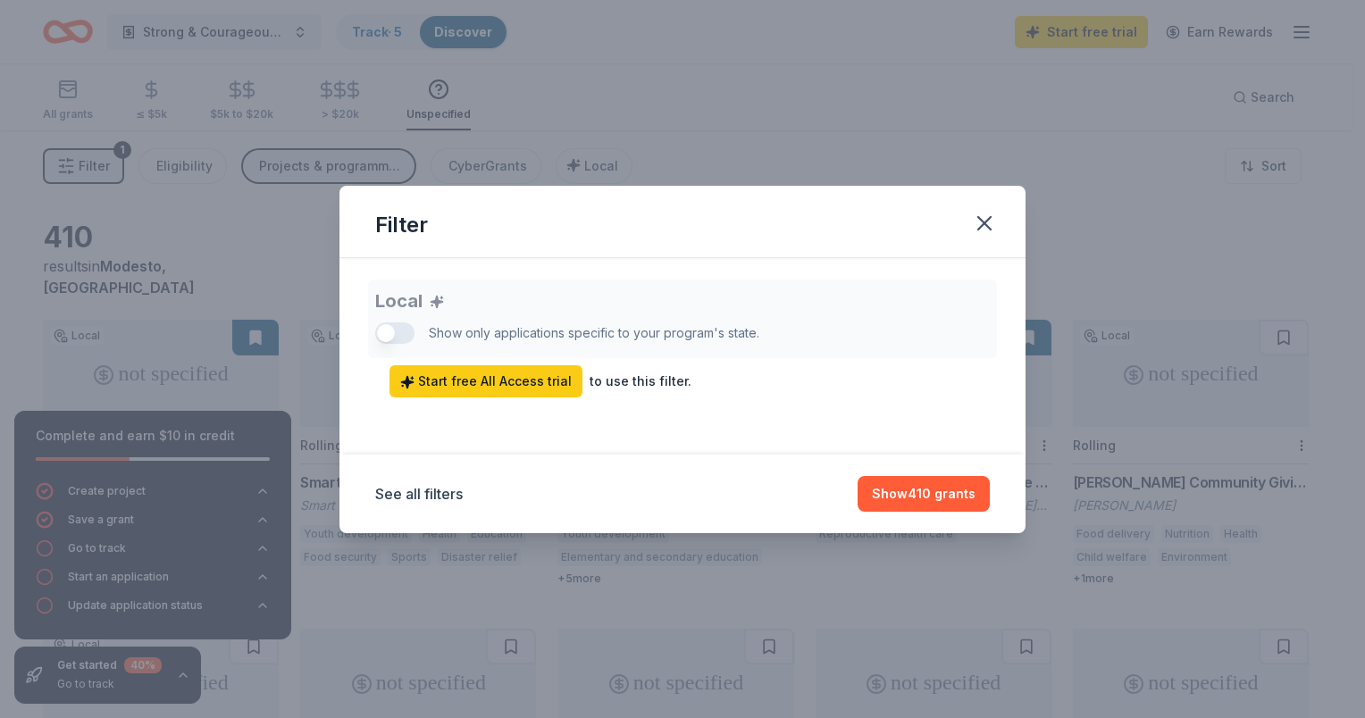
click at [396, 327] on div "Local Show only applications specific to your program's state. Start free All A…" at bounding box center [682, 339] width 615 height 118
click at [986, 224] on icon "button" at bounding box center [984, 223] width 13 height 13
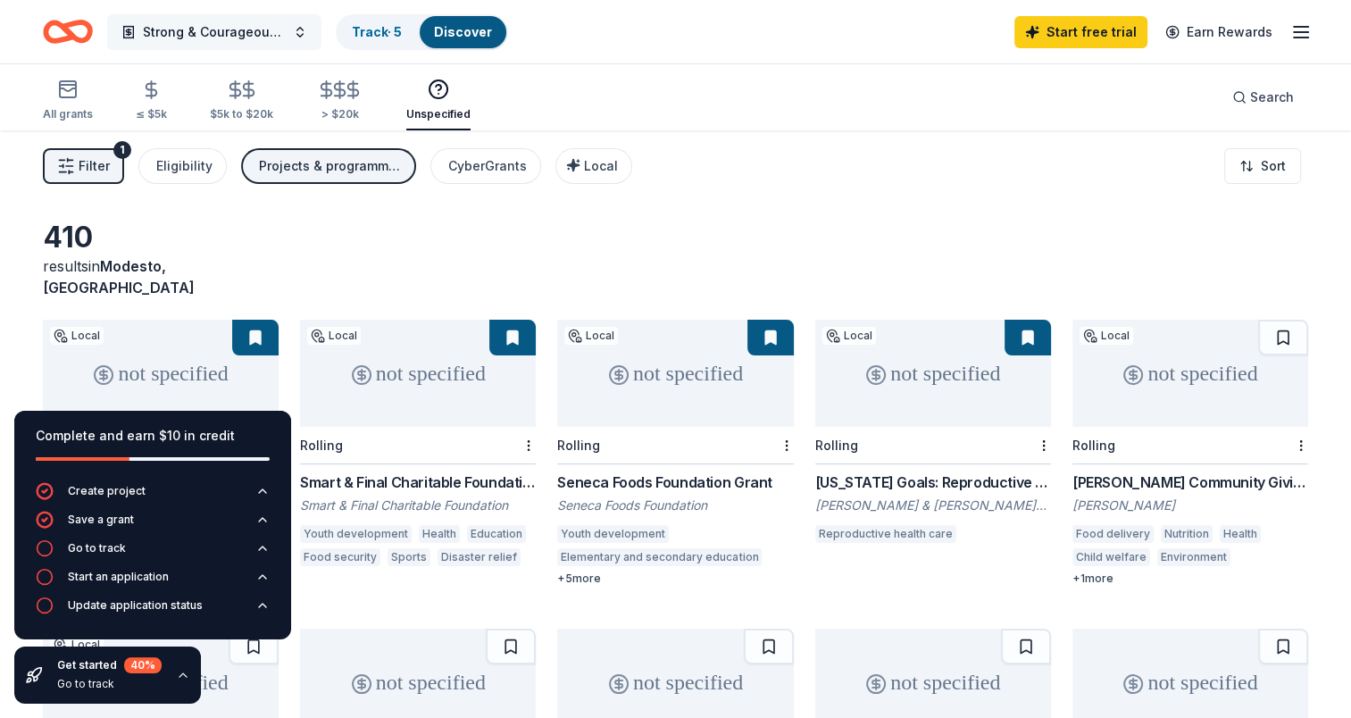
click at [298, 32] on button "Strong & Courageous: An S2Savers Initiative" at bounding box center [214, 32] width 214 height 36
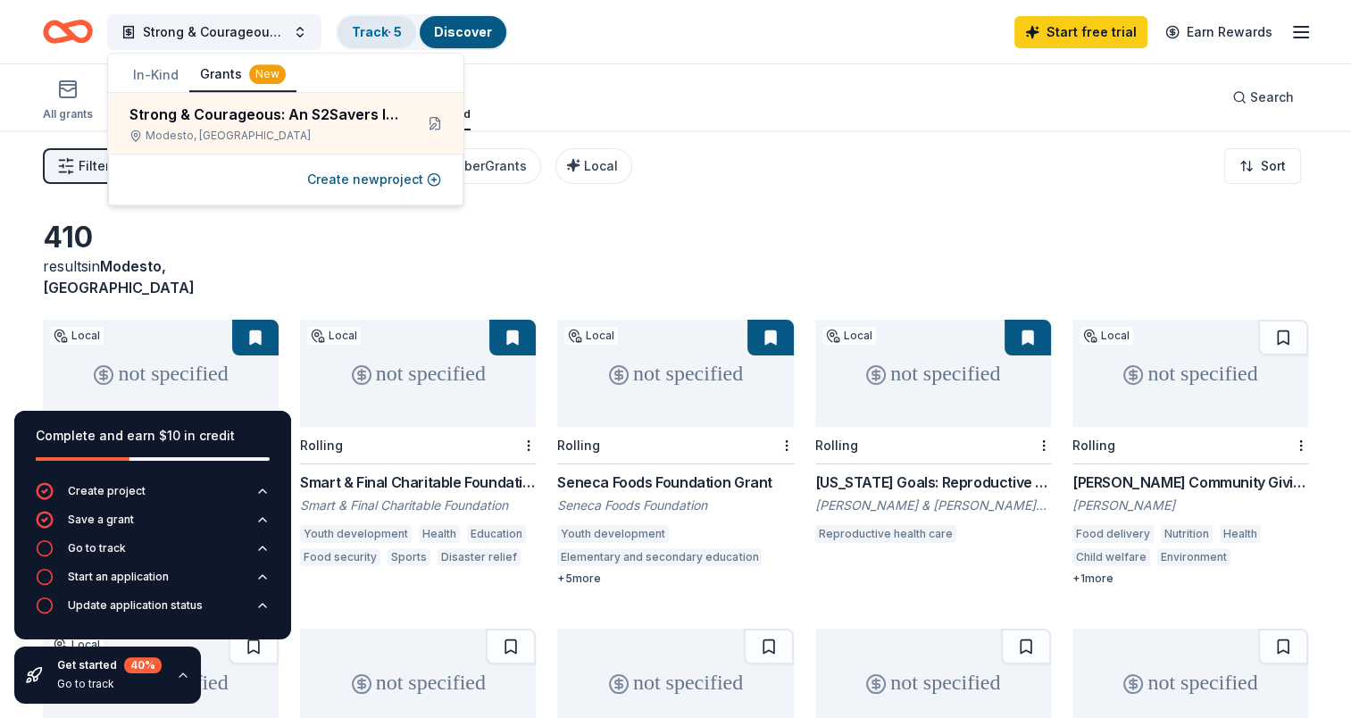
click at [378, 29] on link "Track · 5" at bounding box center [377, 31] width 50 height 15
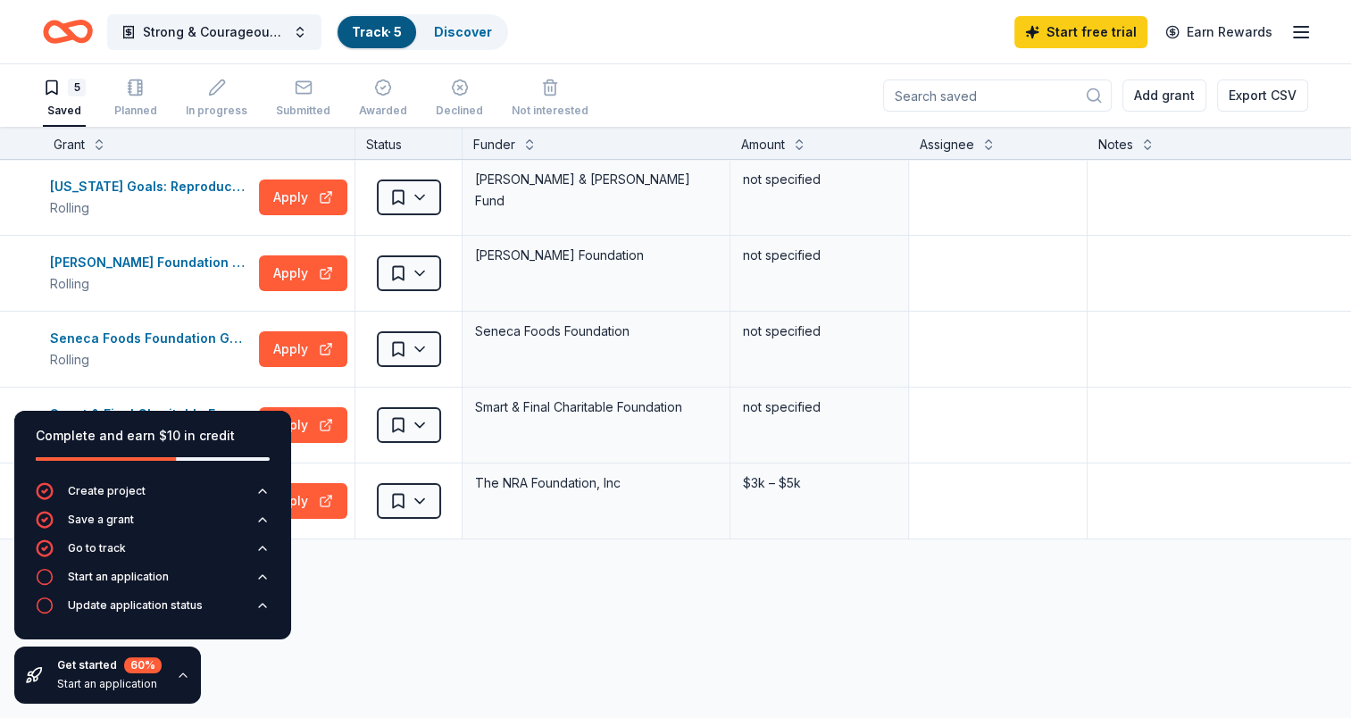
click at [419, 622] on div "California Goals: Reproductive Health and Rights Grants Rolling Apply Saved Lis…" at bounding box center [699, 517] width 1399 height 715
click at [423, 193] on html "Strong & Courageous: An S2Savers Initiative Track · 5 Discover Start free trial…" at bounding box center [675, 359] width 1351 height 718
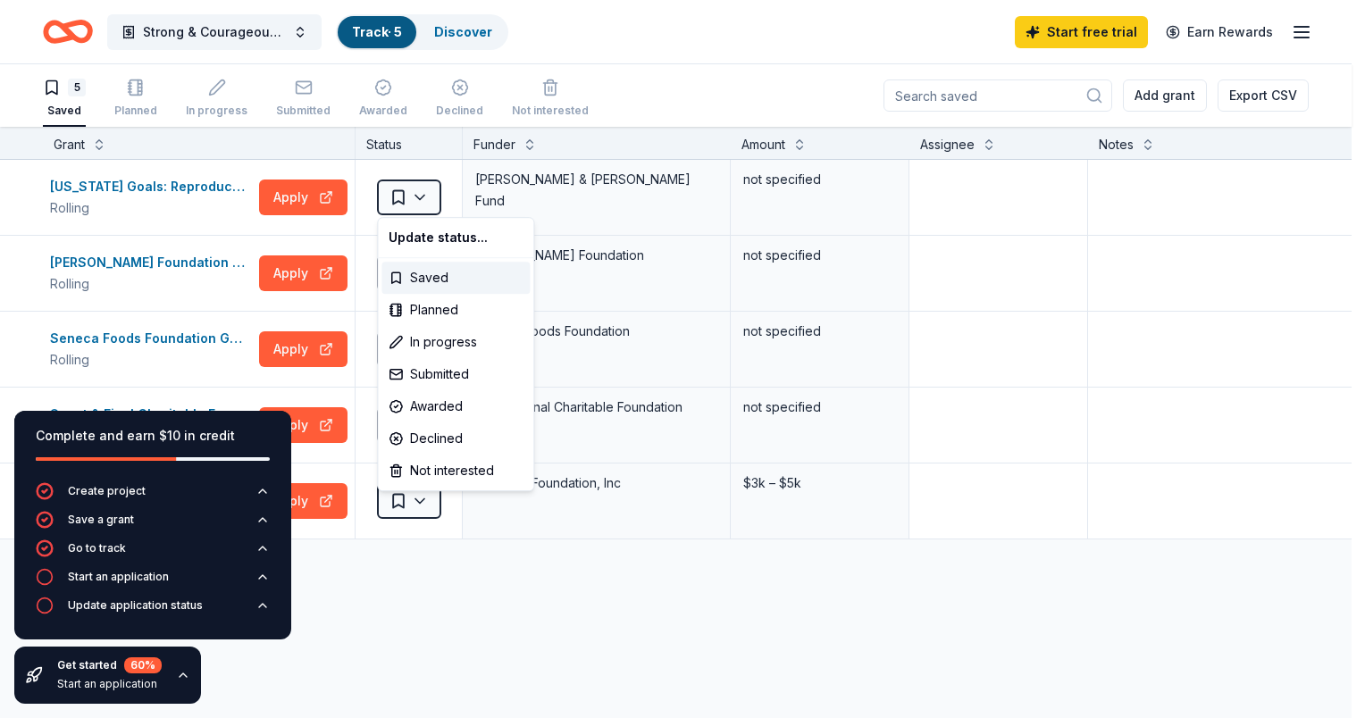
click at [517, 641] on html "Strong & Courageous: An S2Savers Initiative Track · 5 Discover Start free trial…" at bounding box center [682, 359] width 1365 height 718
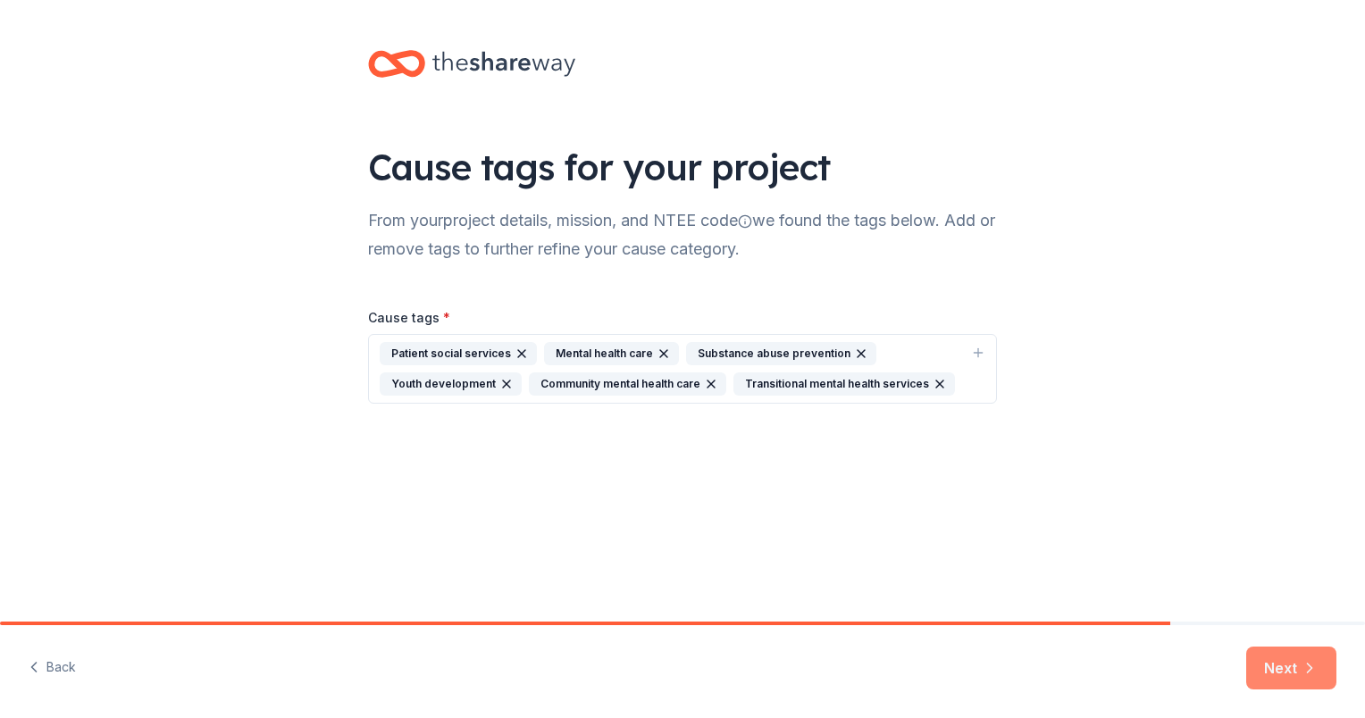
click at [1314, 672] on icon "button" at bounding box center [1310, 668] width 18 height 18
click at [1311, 654] on div "Next" at bounding box center [1291, 668] width 90 height 43
click at [1311, 669] on div "Next" at bounding box center [1291, 668] width 90 height 43
click at [947, 505] on div "Cause tags for your project From your project details, mission, and NTEE code w…" at bounding box center [682, 311] width 1365 height 622
click at [1167, 487] on div "Cause tags for your project From your project details, mission, and NTEE code w…" at bounding box center [682, 244] width 1365 height 489
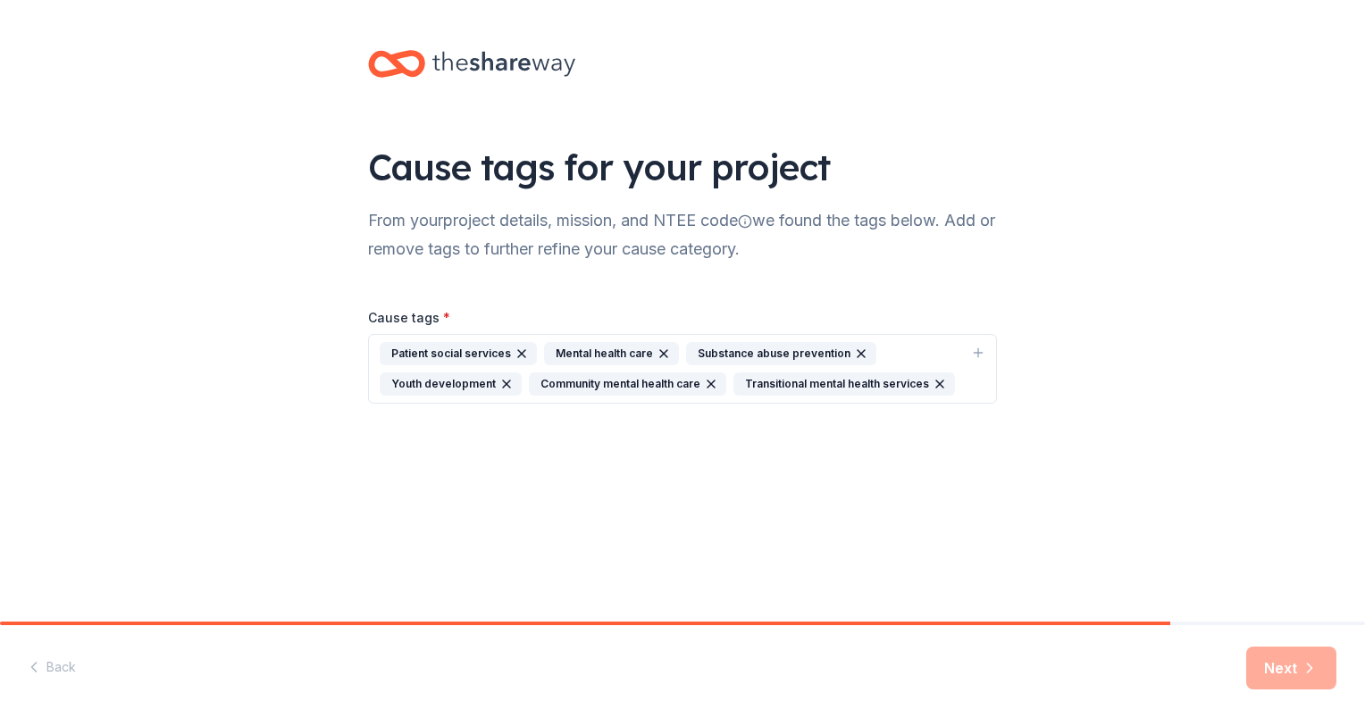
click at [1306, 665] on div "Next" at bounding box center [1291, 668] width 90 height 43
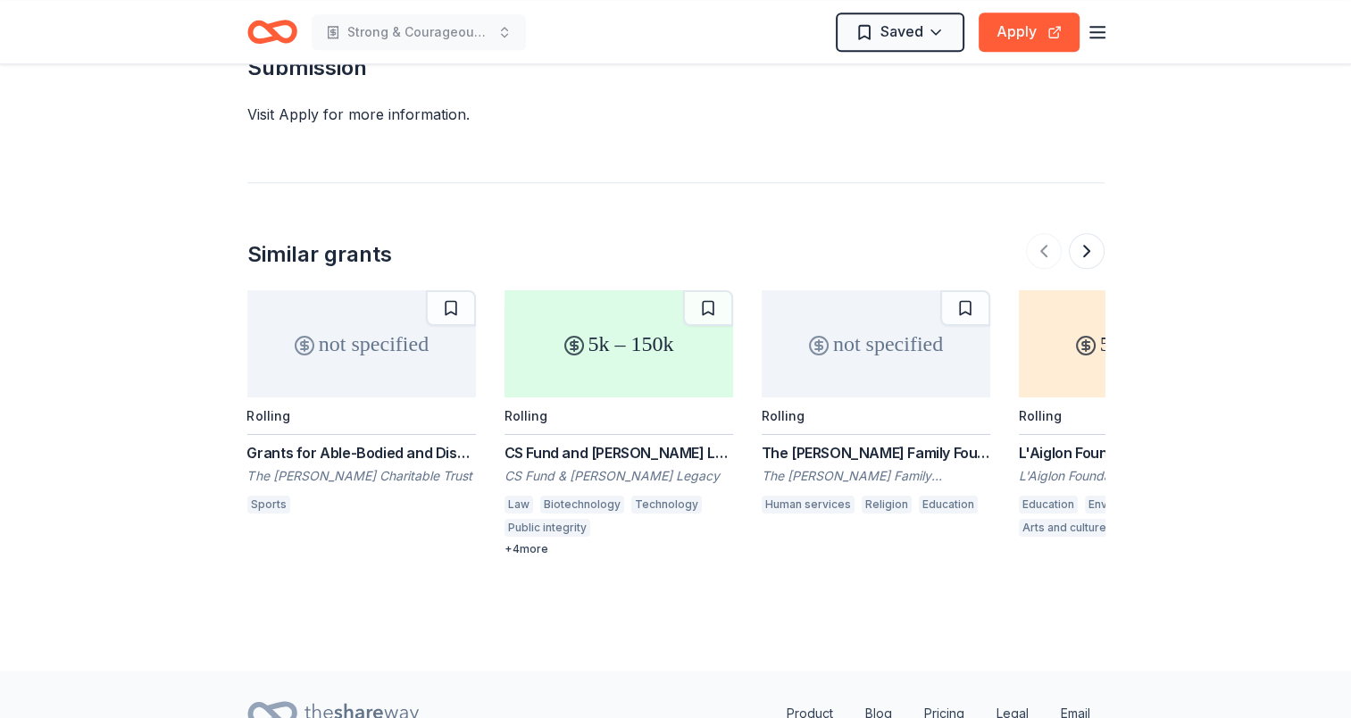
scroll to position [1859, 0]
click at [824, 453] on div "The Zimmer Family Foundation Grant" at bounding box center [876, 451] width 229 height 21
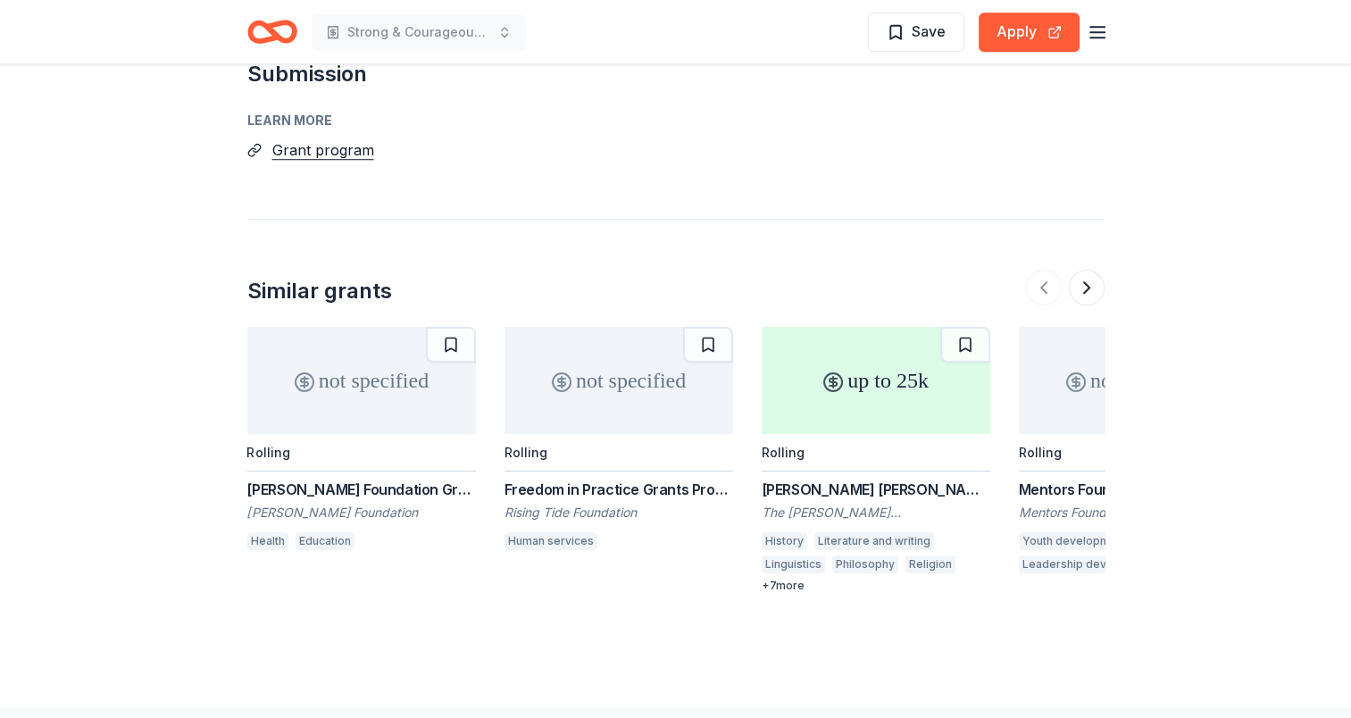
scroll to position [1446, 0]
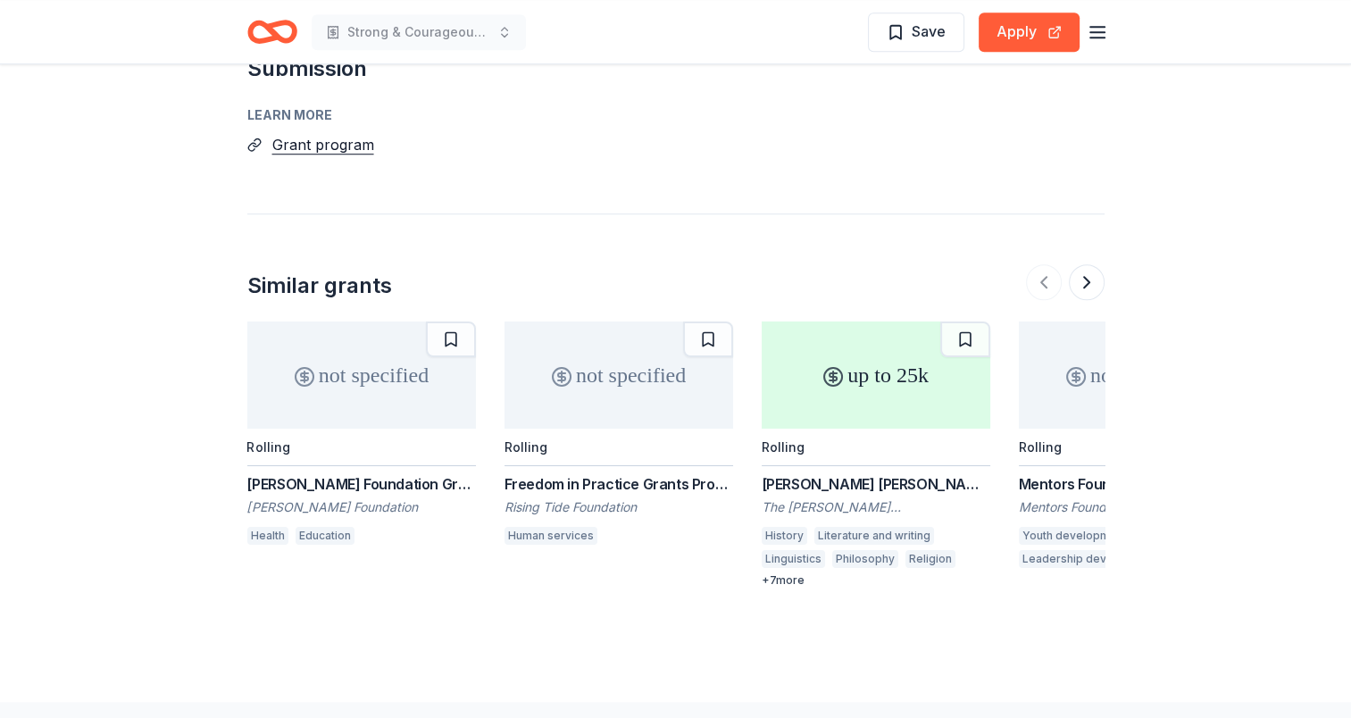
click at [361, 484] on div "Harrison Foundation Grant" at bounding box center [361, 483] width 229 height 21
click at [787, 582] on div "+ 7 more" at bounding box center [876, 580] width 229 height 14
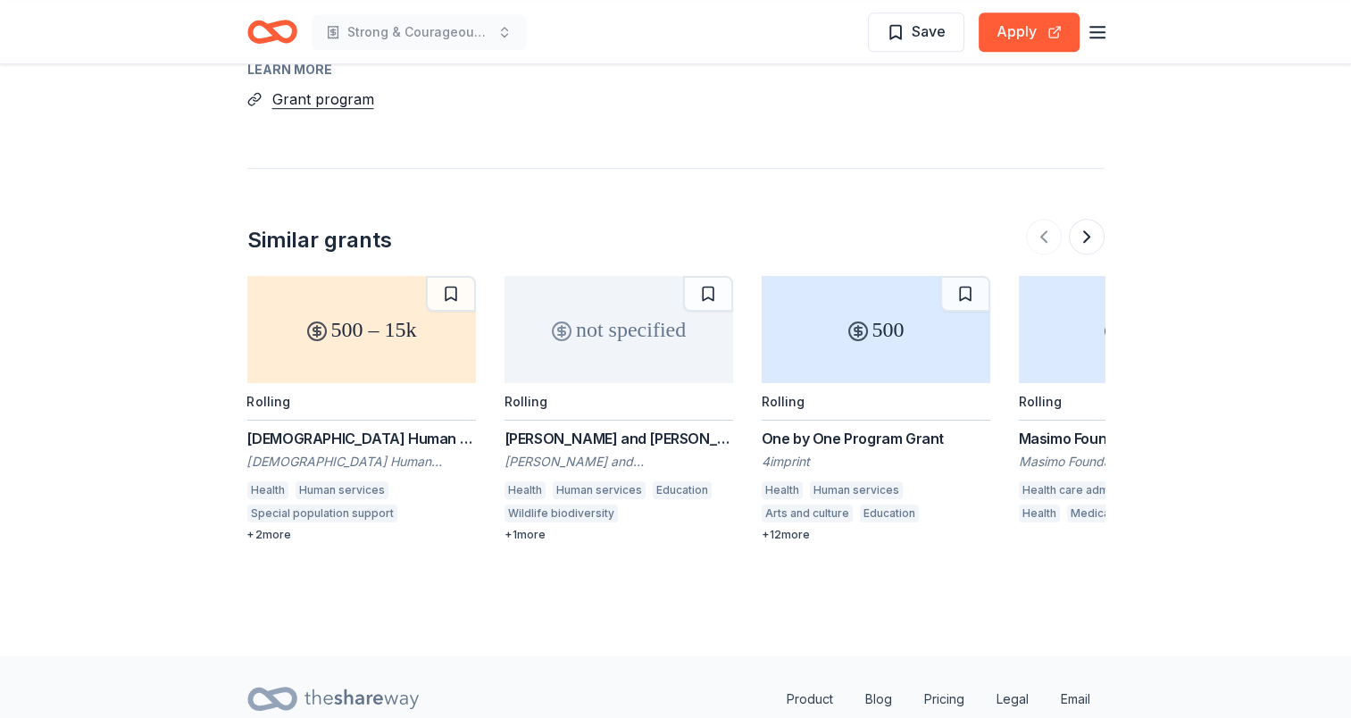
scroll to position [1215, 0]
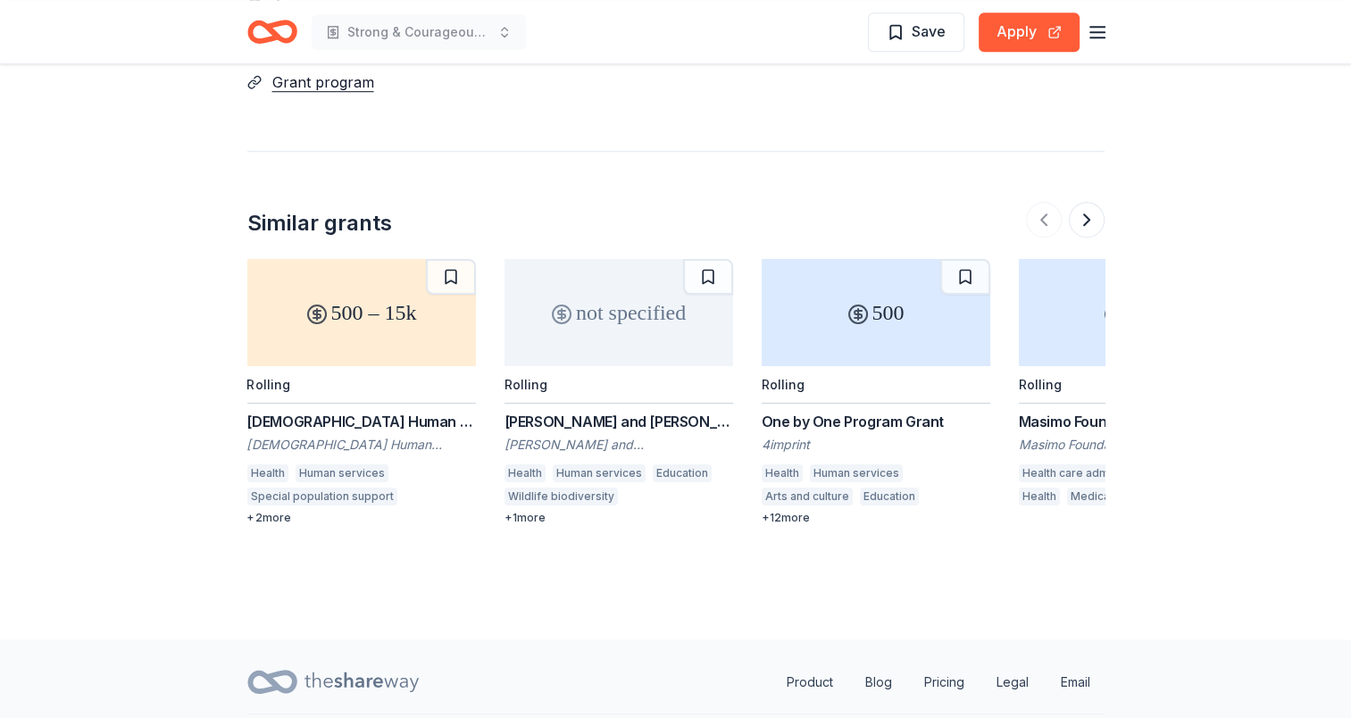
click at [307, 411] on div "Catholic Human Services Foundation Grant" at bounding box center [361, 421] width 229 height 21
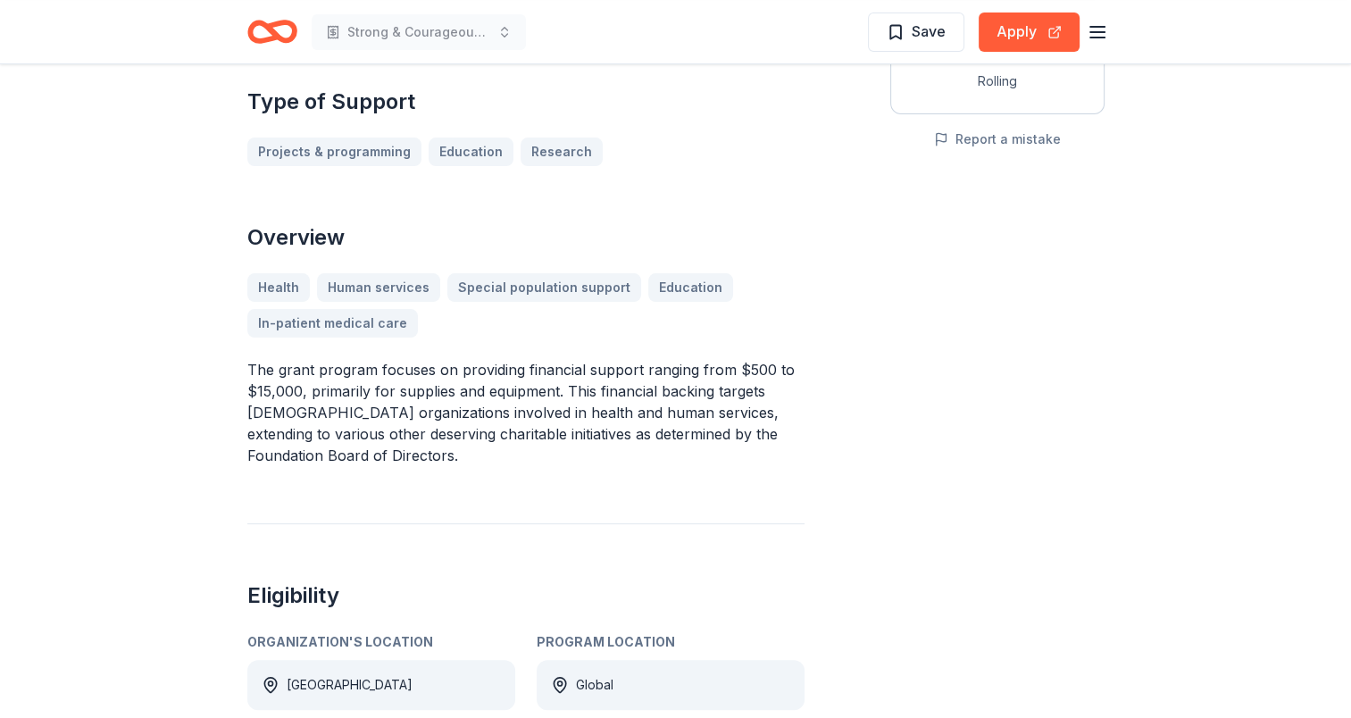
scroll to position [383, 0]
click at [968, 437] on div "Share 500 – 15k Apply Save Application deadline Rolling Report a mistake" at bounding box center [998, 574] width 214 height 1715
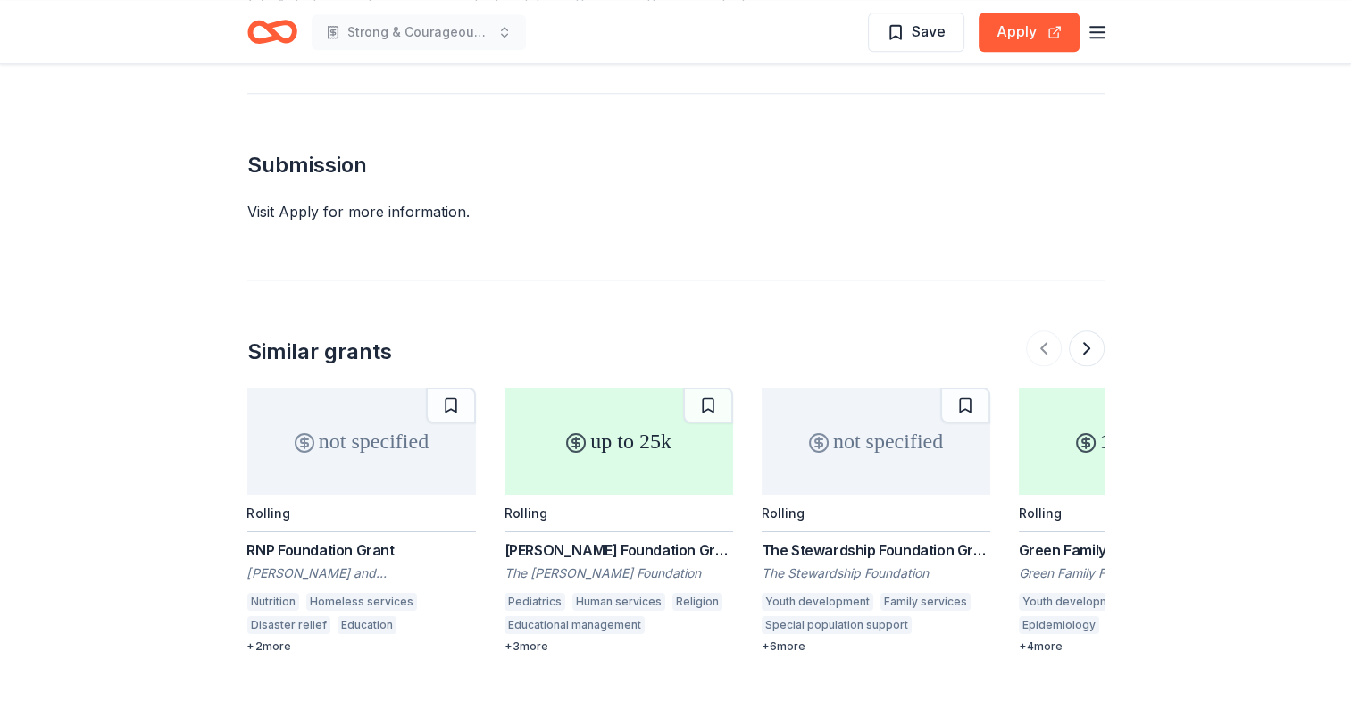
scroll to position [1775, 0]
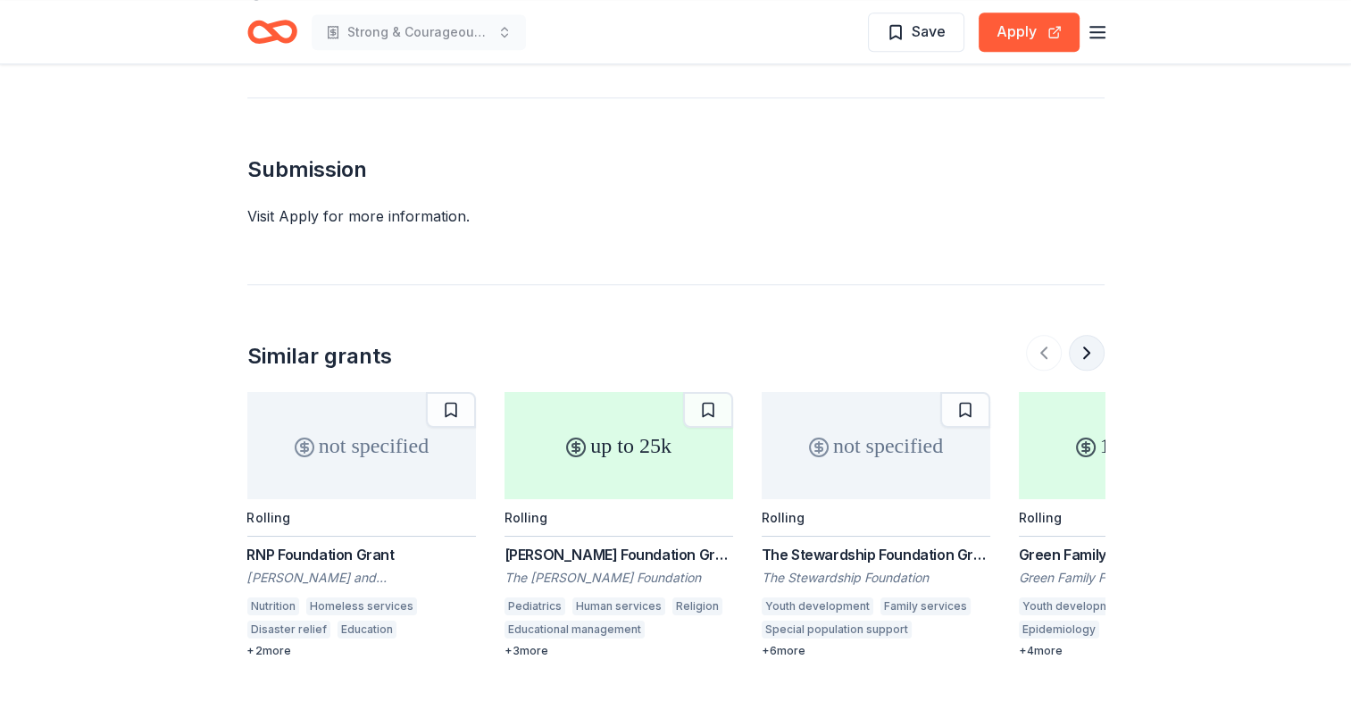
click at [1090, 335] on button at bounding box center [1087, 353] width 36 height 36
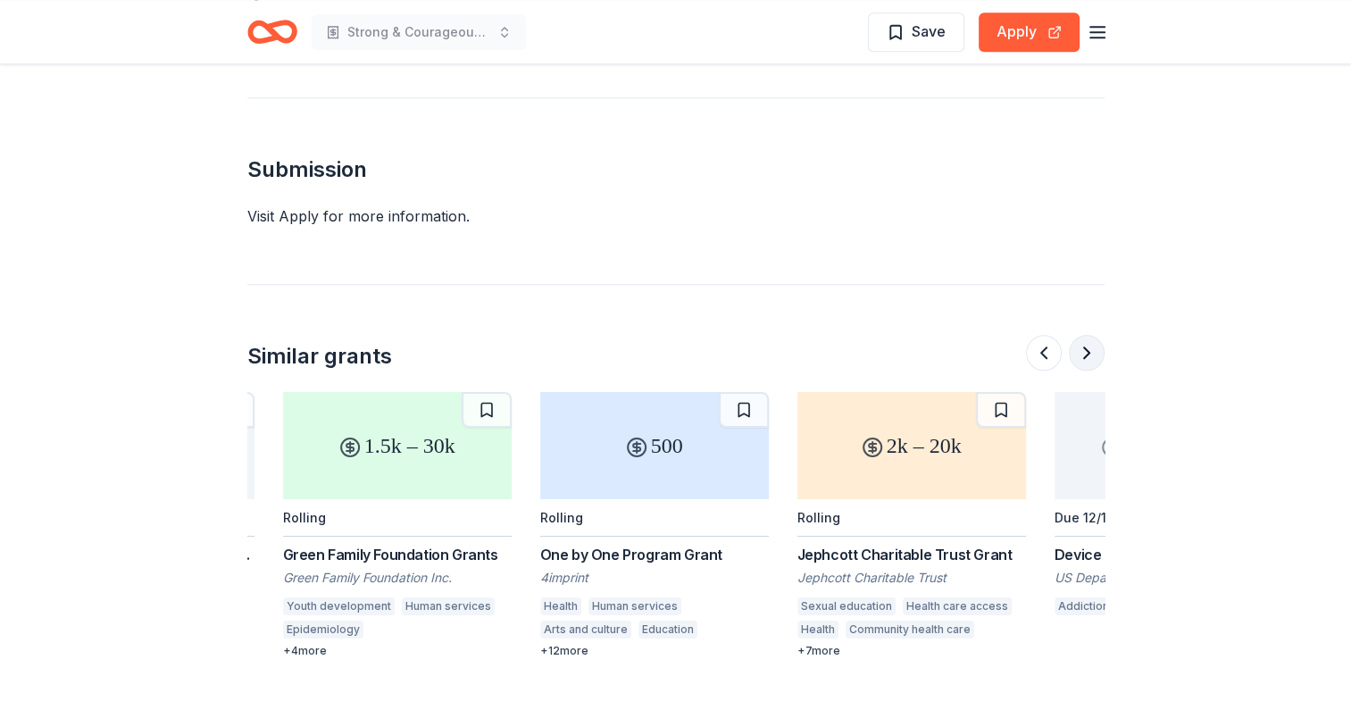
scroll to position [0, 772]
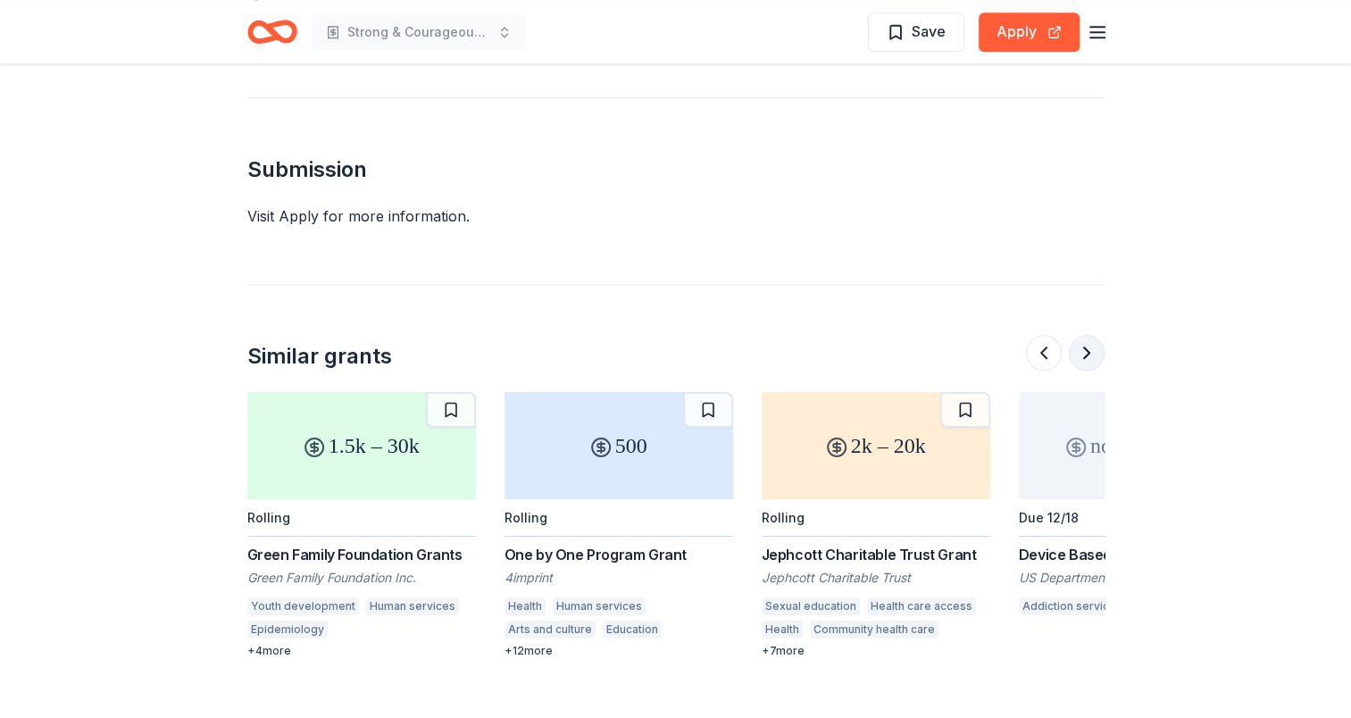
click at [1090, 335] on button at bounding box center [1087, 353] width 36 height 36
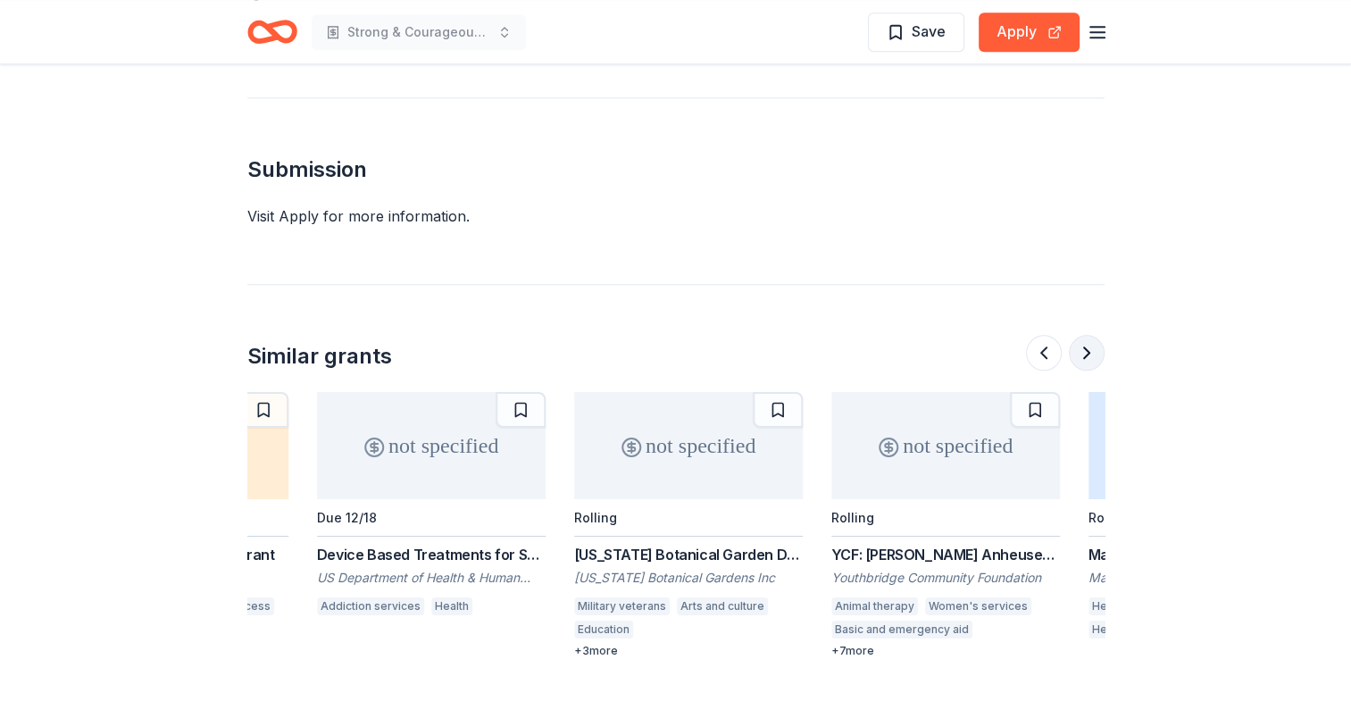
scroll to position [0, 1543]
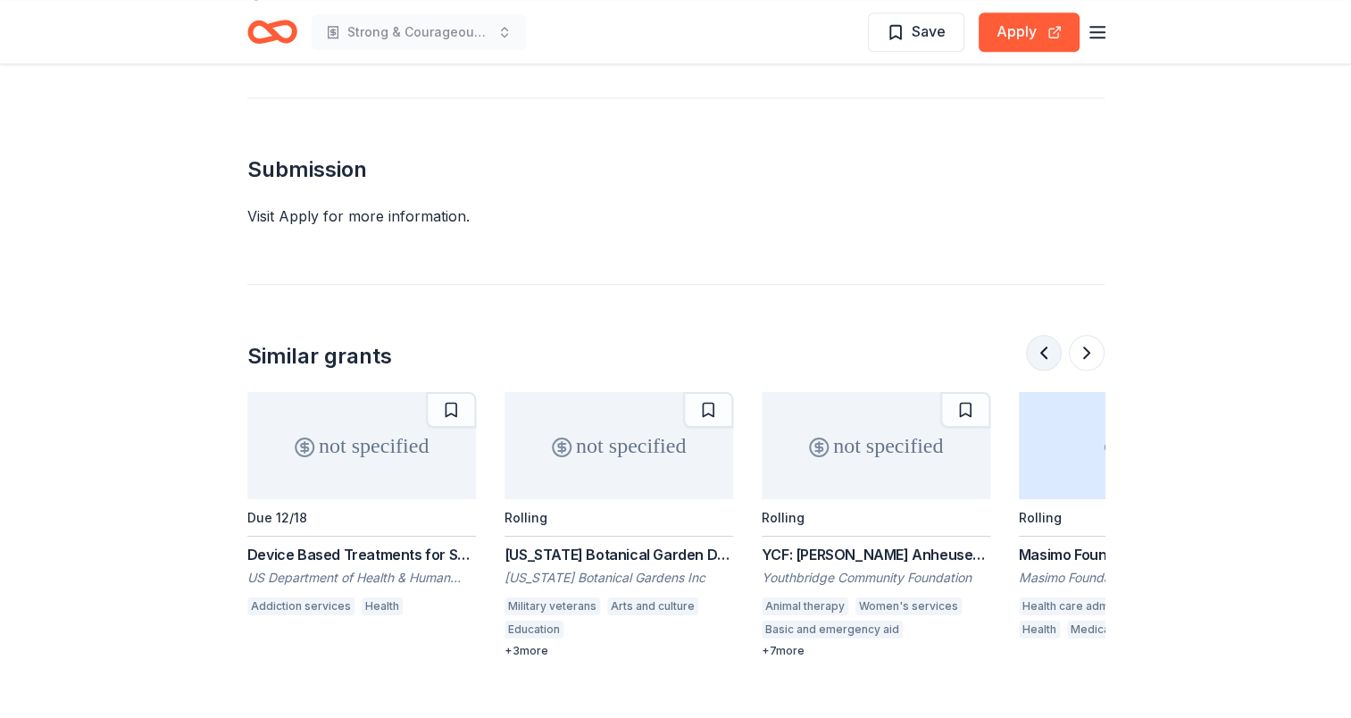
click at [1033, 335] on button at bounding box center [1044, 353] width 36 height 36
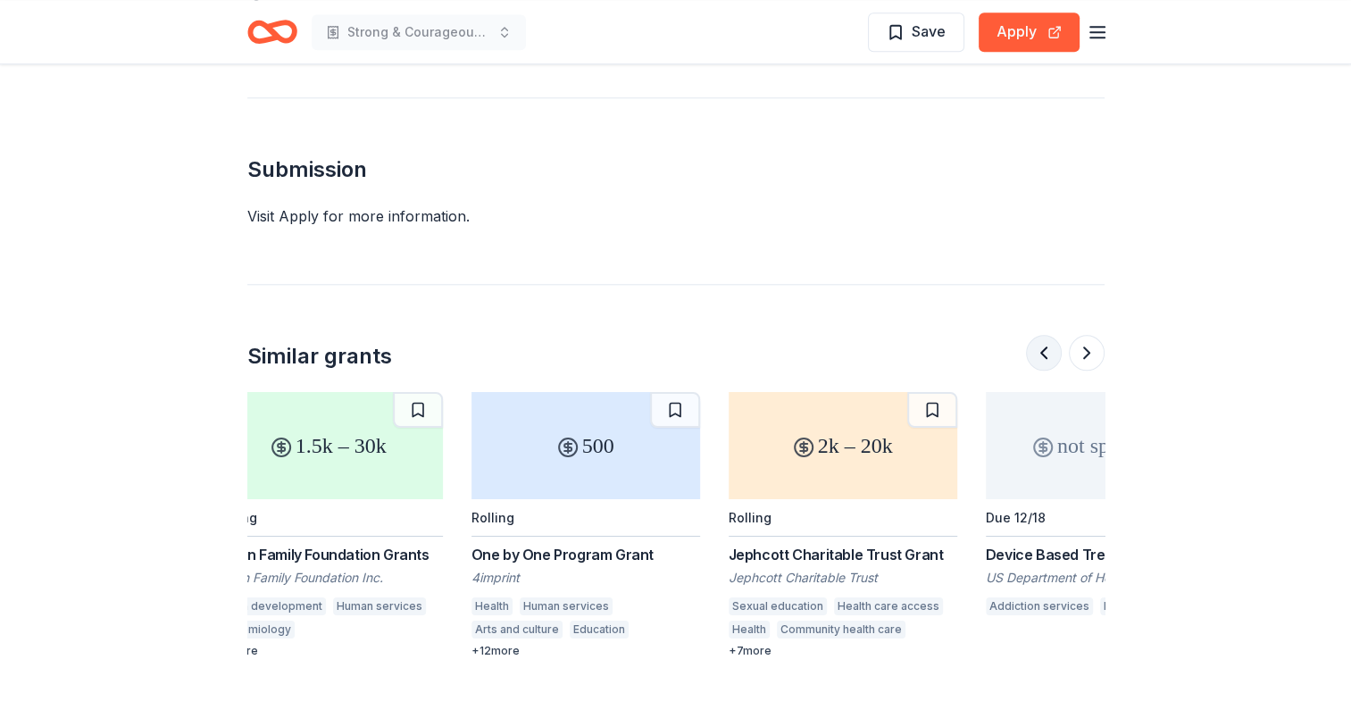
scroll to position [0, 772]
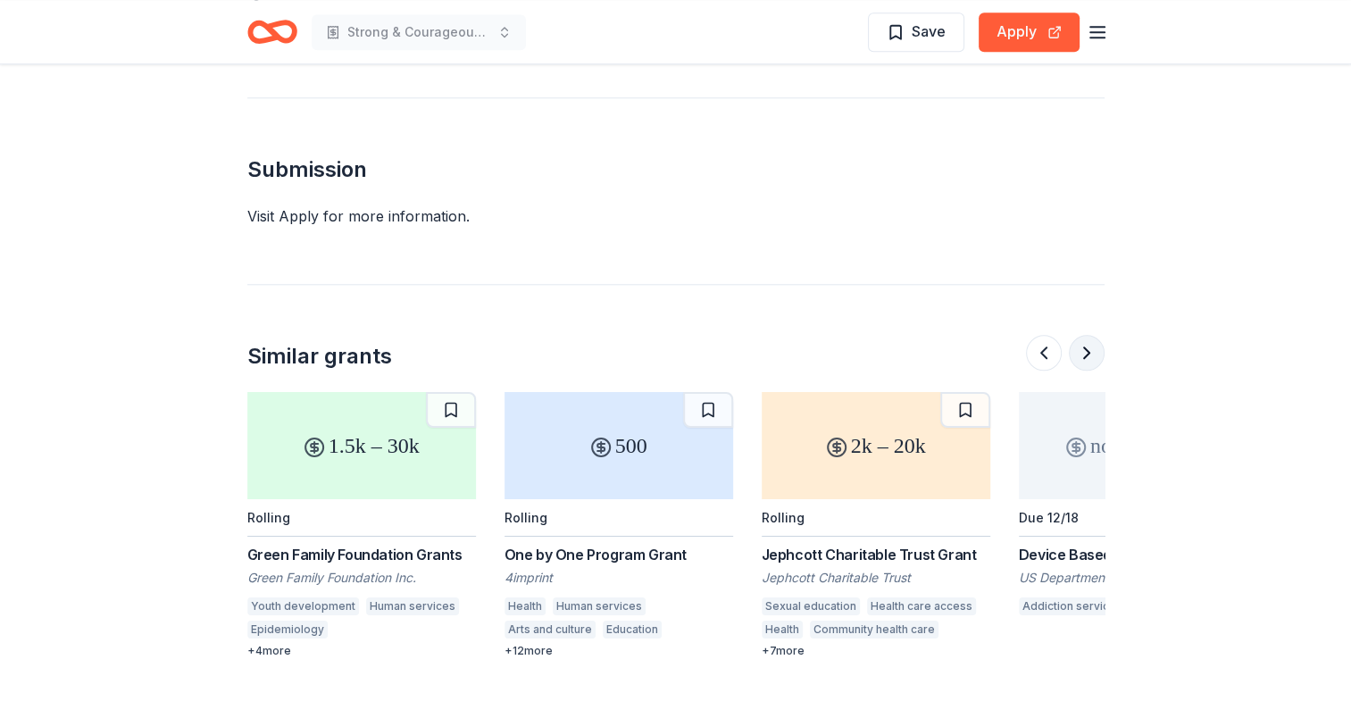
click at [1084, 335] on button at bounding box center [1087, 353] width 36 height 36
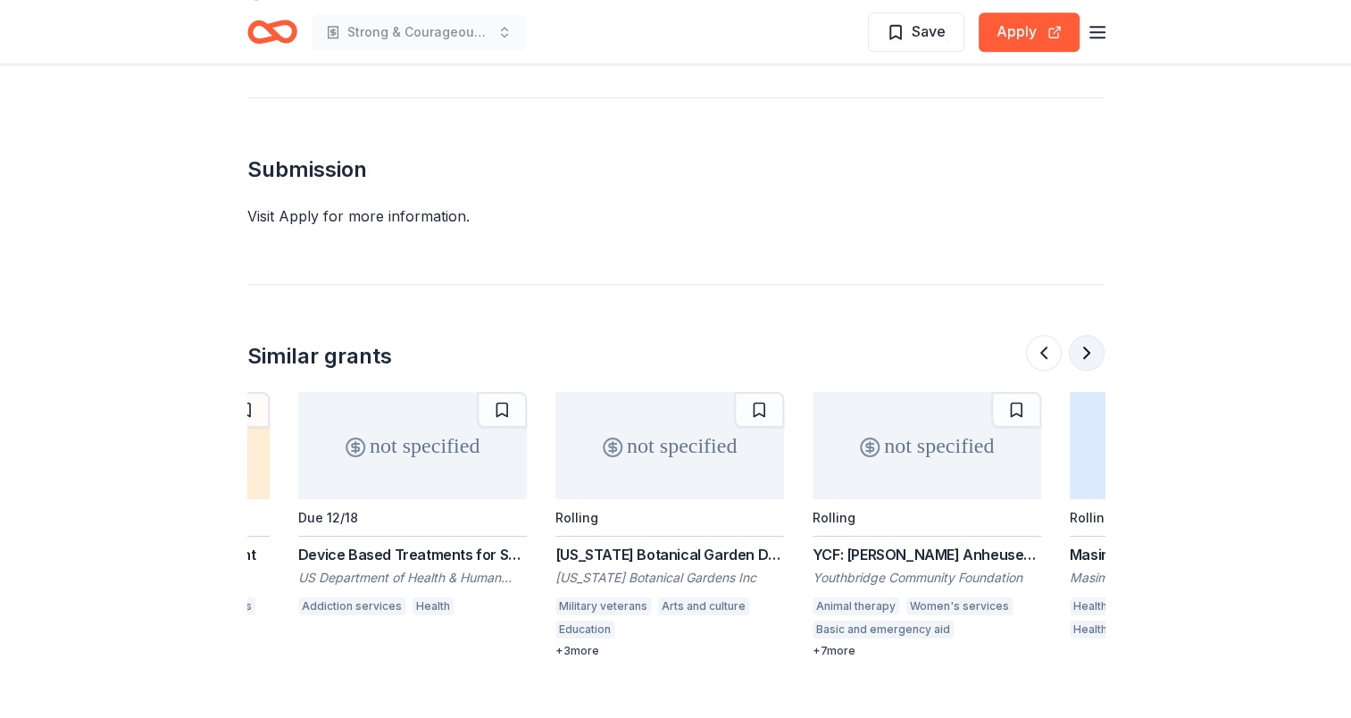
scroll to position [0, 1543]
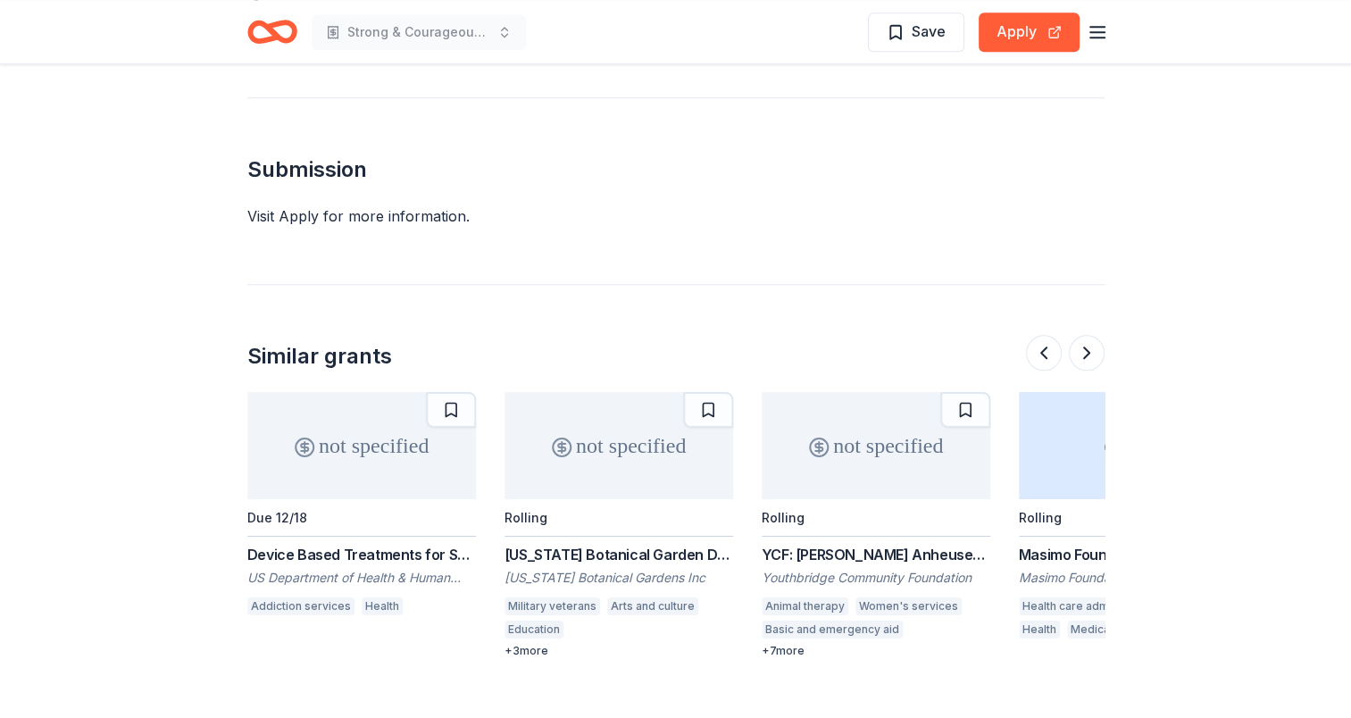
click at [397, 544] on div "Device Based Treatments for Substance Use Disorders (UG3/UH3 Clinical Trial Opt…" at bounding box center [361, 554] width 229 height 21
click at [1090, 338] on button at bounding box center [1087, 353] width 36 height 36
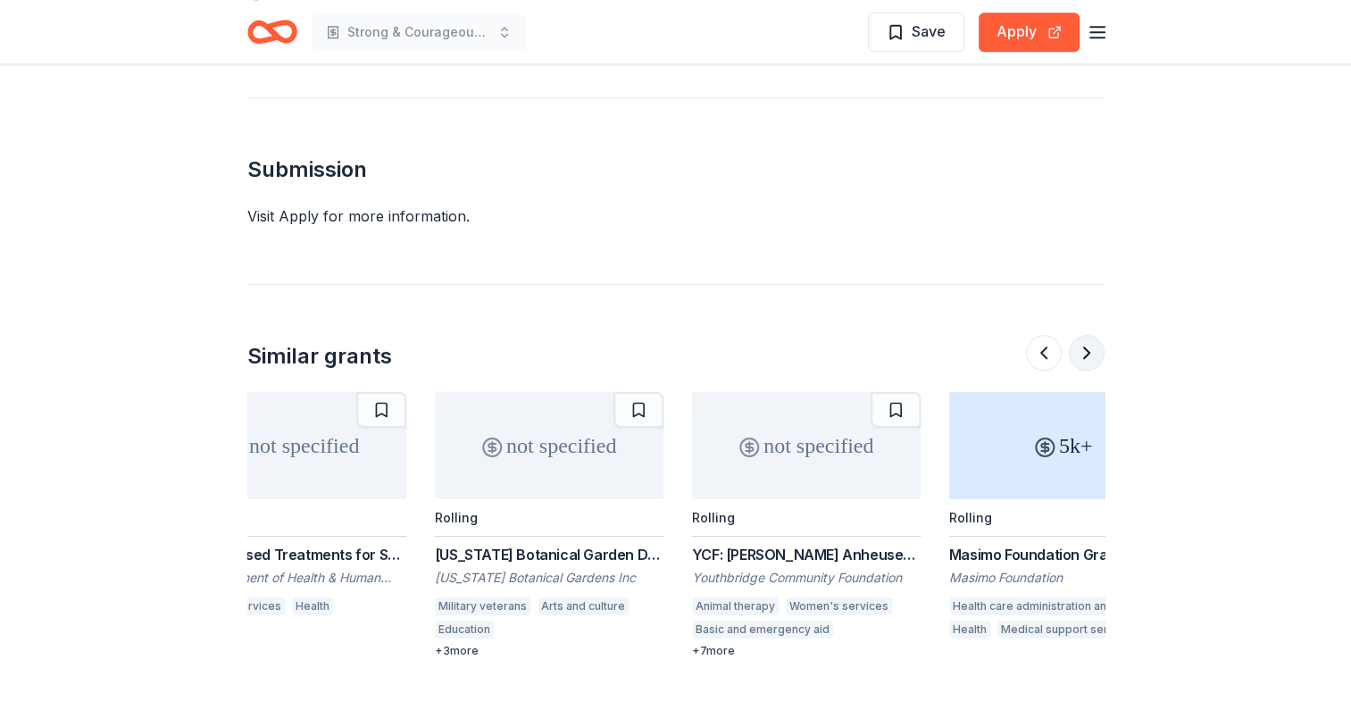
scroll to position [0, 1686]
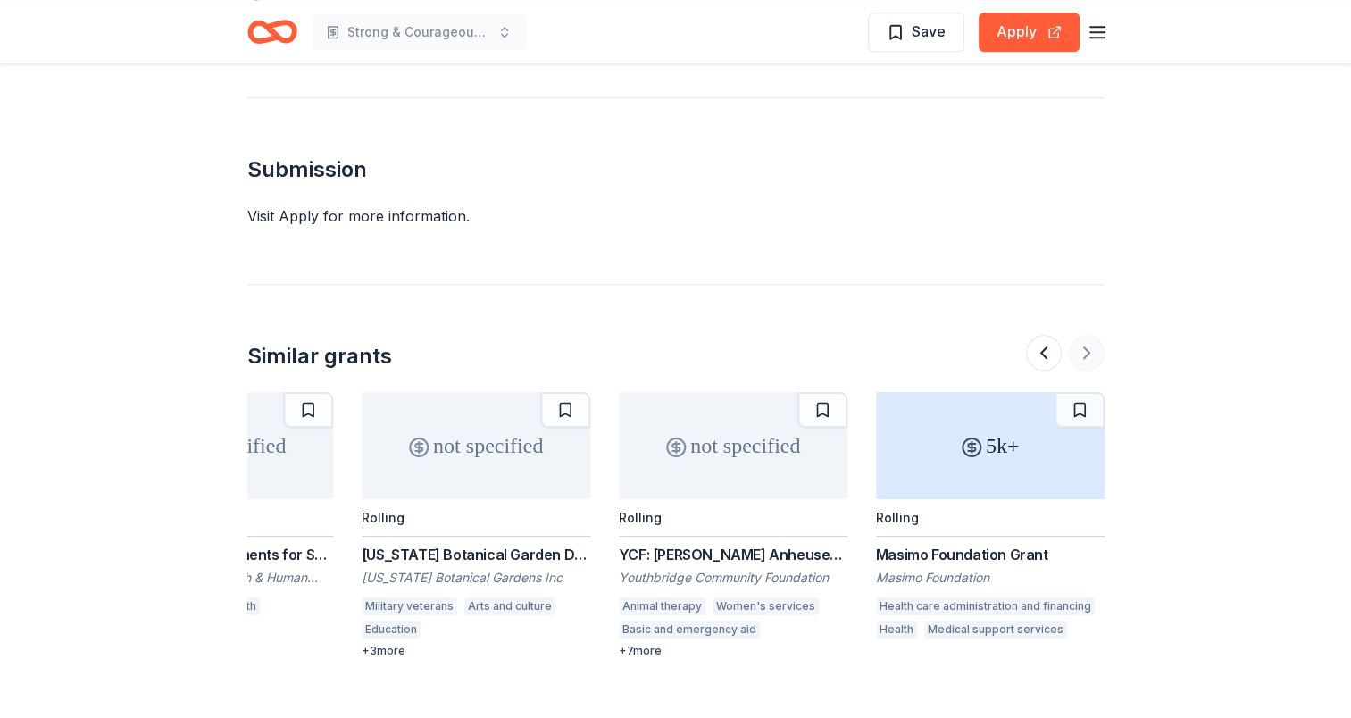
click at [1090, 338] on div at bounding box center [1065, 353] width 79 height 36
click at [1089, 335] on div at bounding box center [1065, 353] width 79 height 36
click at [1044, 335] on button at bounding box center [1044, 353] width 36 height 36
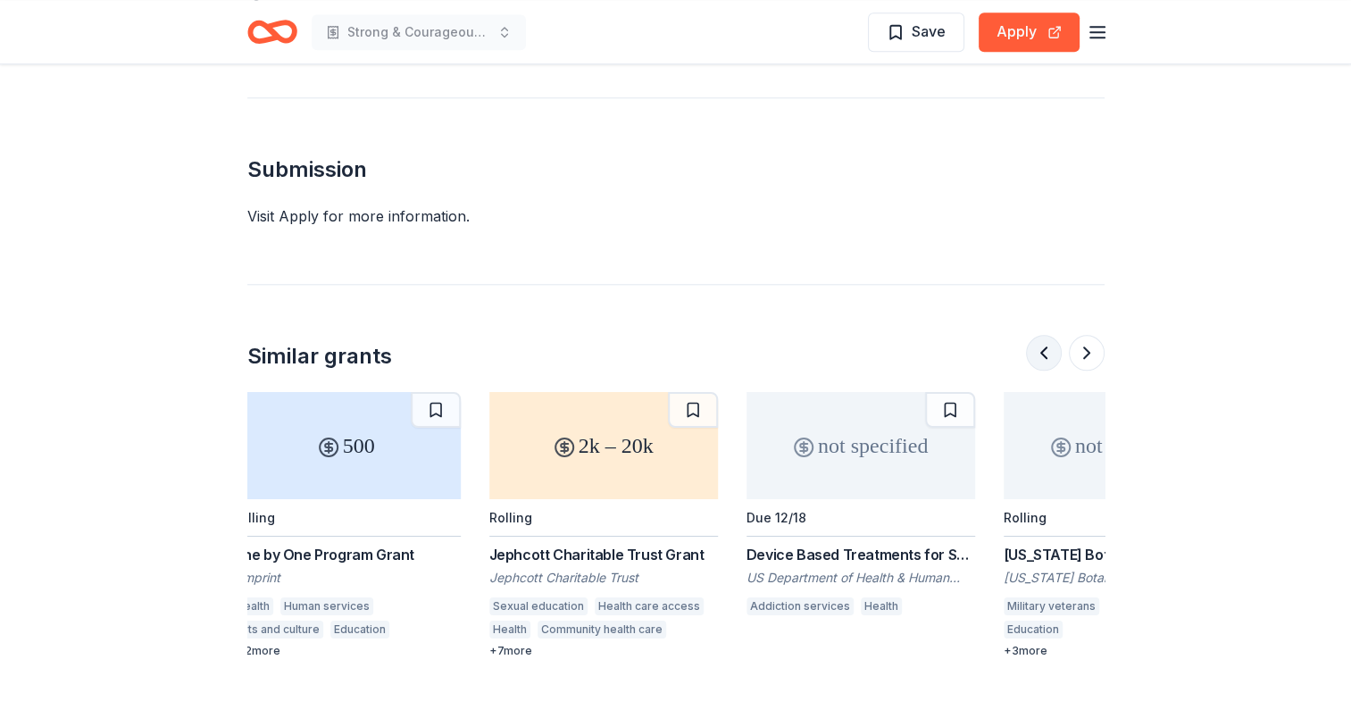
scroll to position [0, 1029]
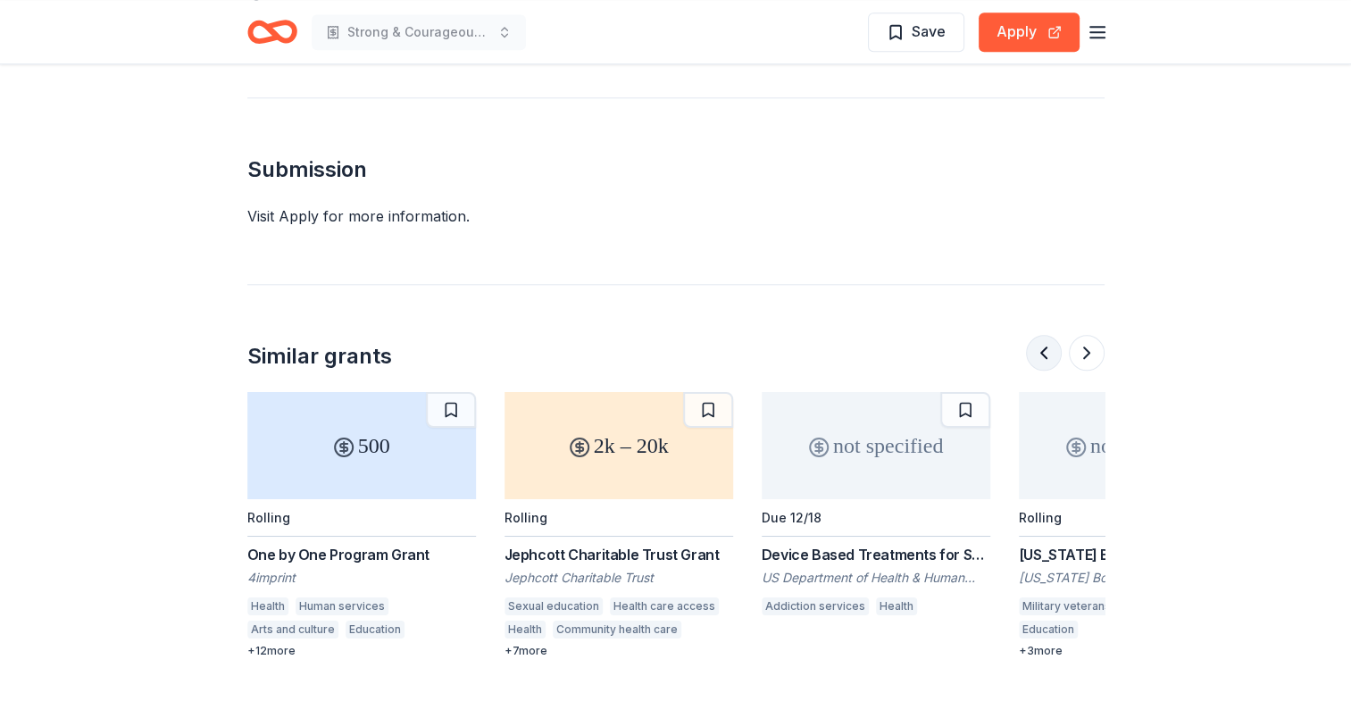
click at [1044, 335] on button at bounding box center [1044, 353] width 36 height 36
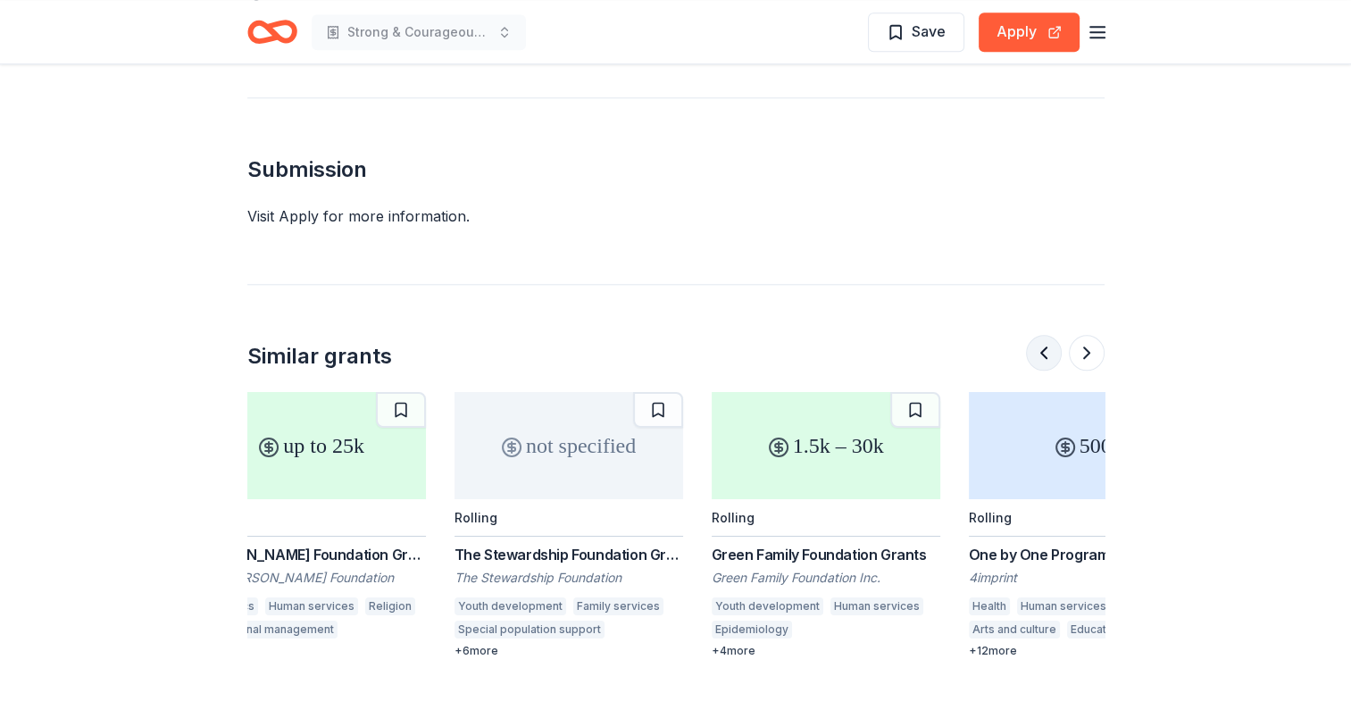
scroll to position [0, 257]
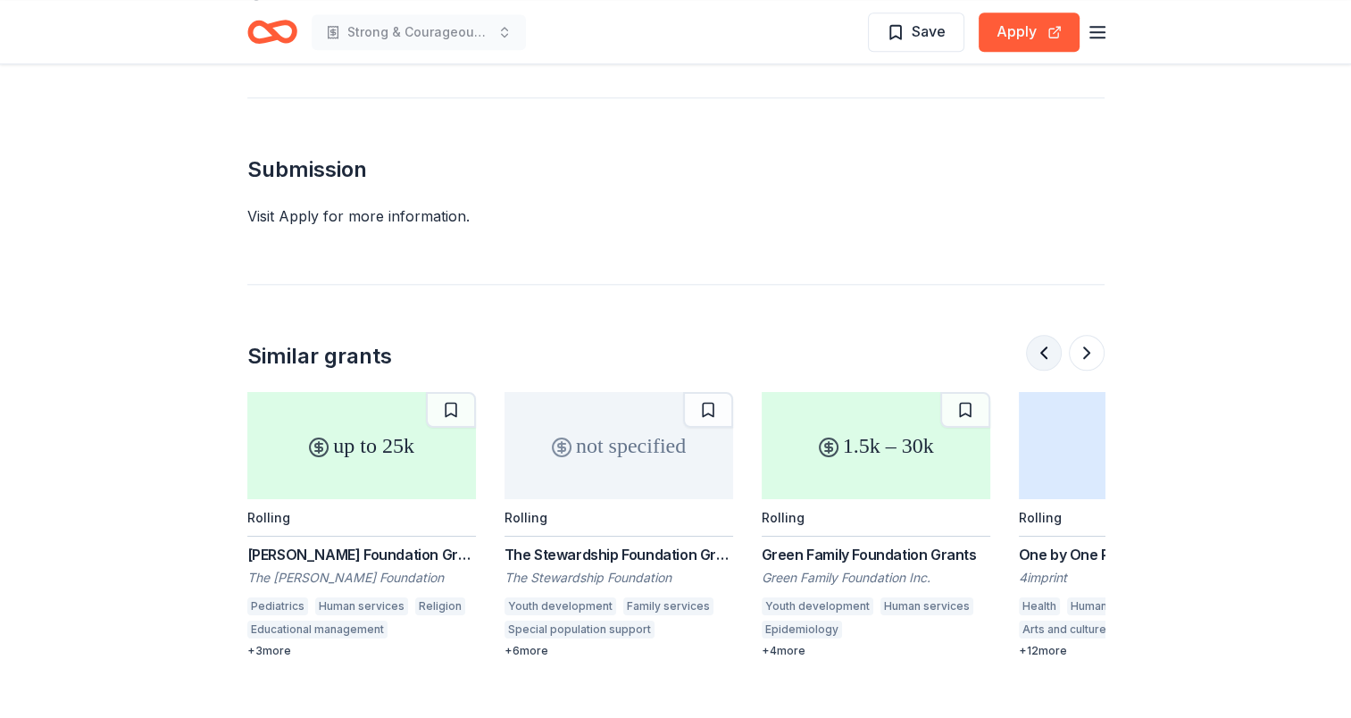
click at [1044, 335] on button at bounding box center [1044, 353] width 36 height 36
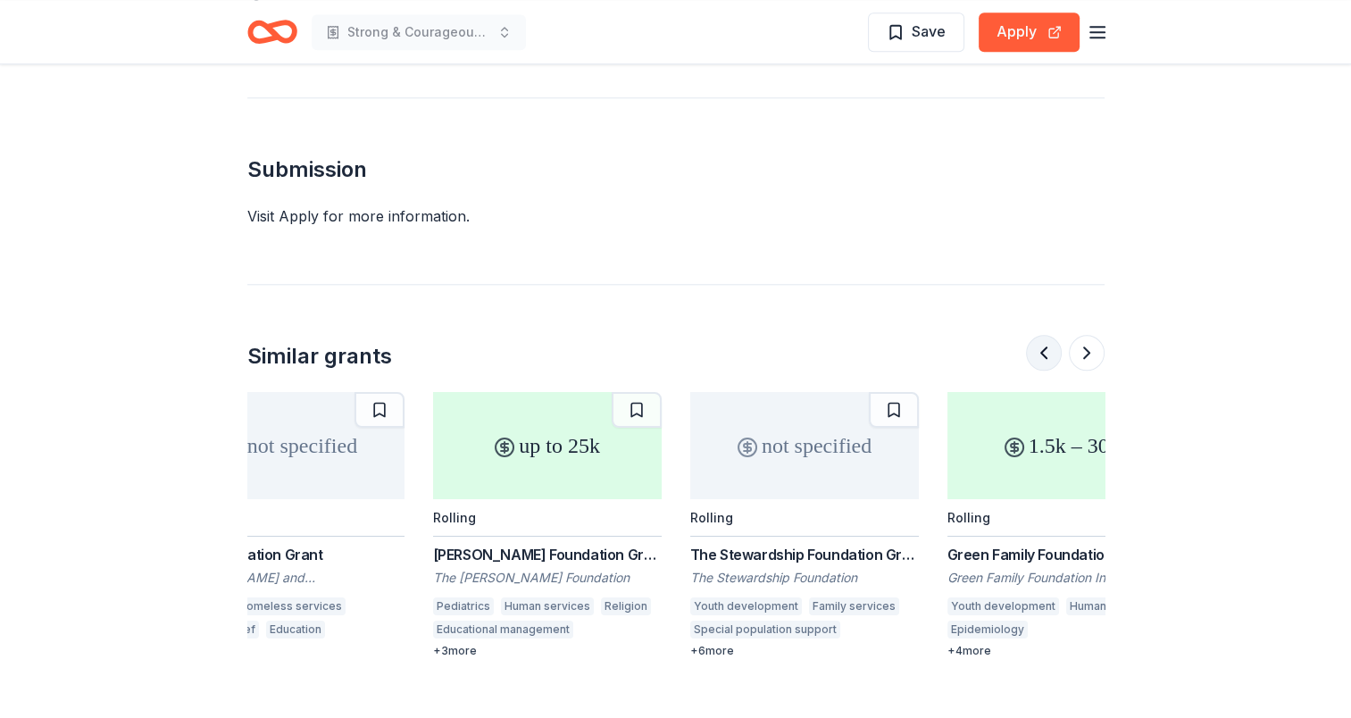
scroll to position [0, 0]
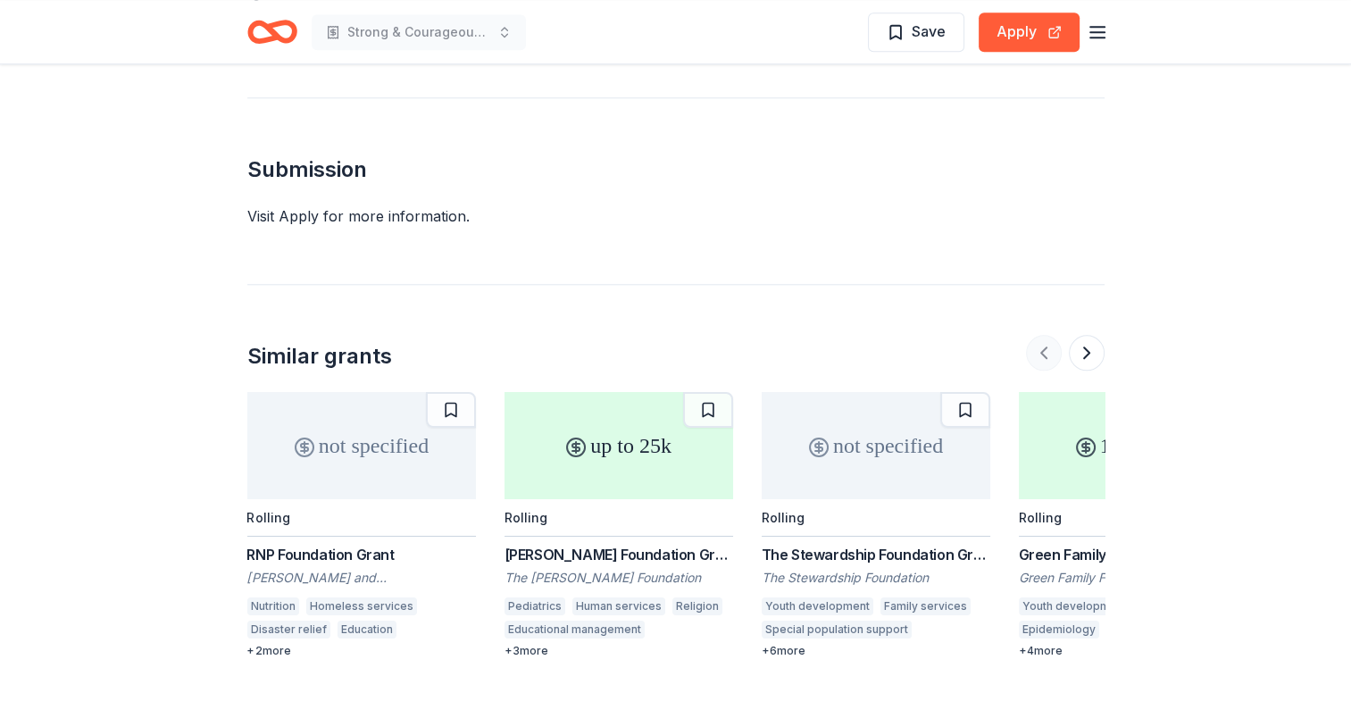
click at [1044, 335] on div at bounding box center [1065, 353] width 79 height 36
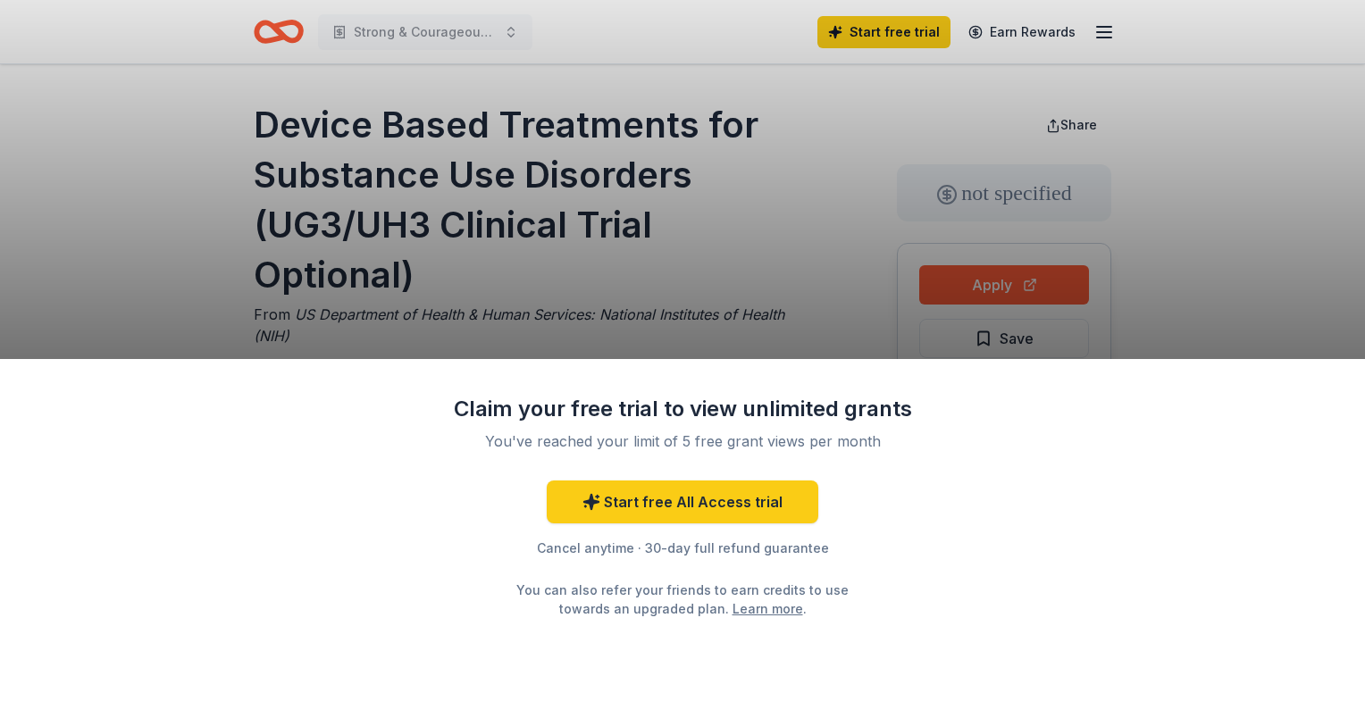
click at [297, 514] on div "Claim your free trial to view unlimited grants You've reached your limit of 5 f…" at bounding box center [682, 538] width 1365 height 359
